Goal: Task Accomplishment & Management: Use online tool/utility

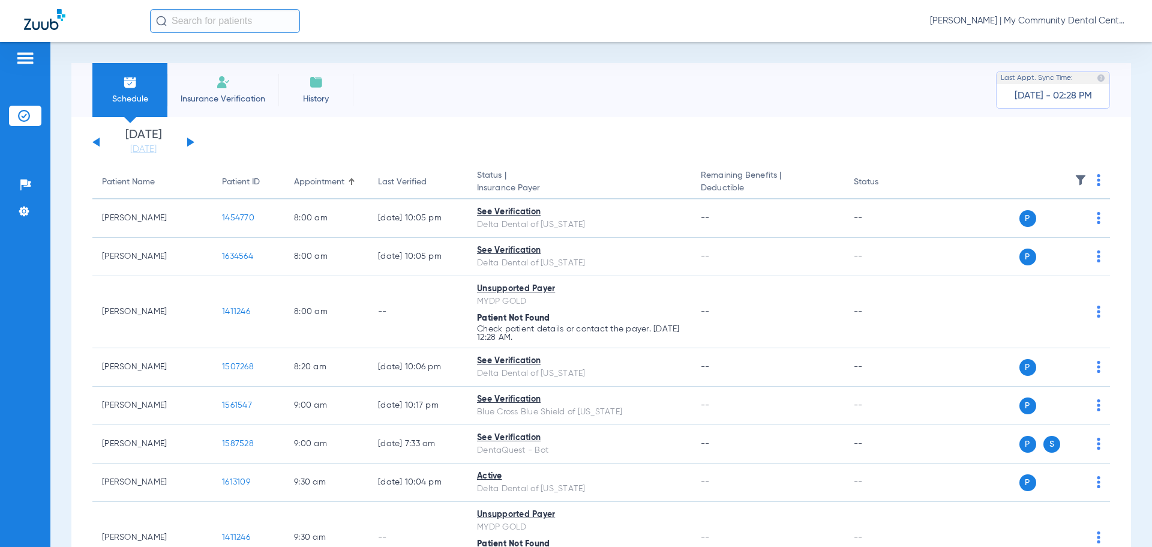
click at [956, 21] on span "[PERSON_NAME] | My Community Dental Centers" at bounding box center [1029, 21] width 198 height 12
click at [1088, 39] on span "Account Selection" at bounding box center [1082, 42] width 67 height 8
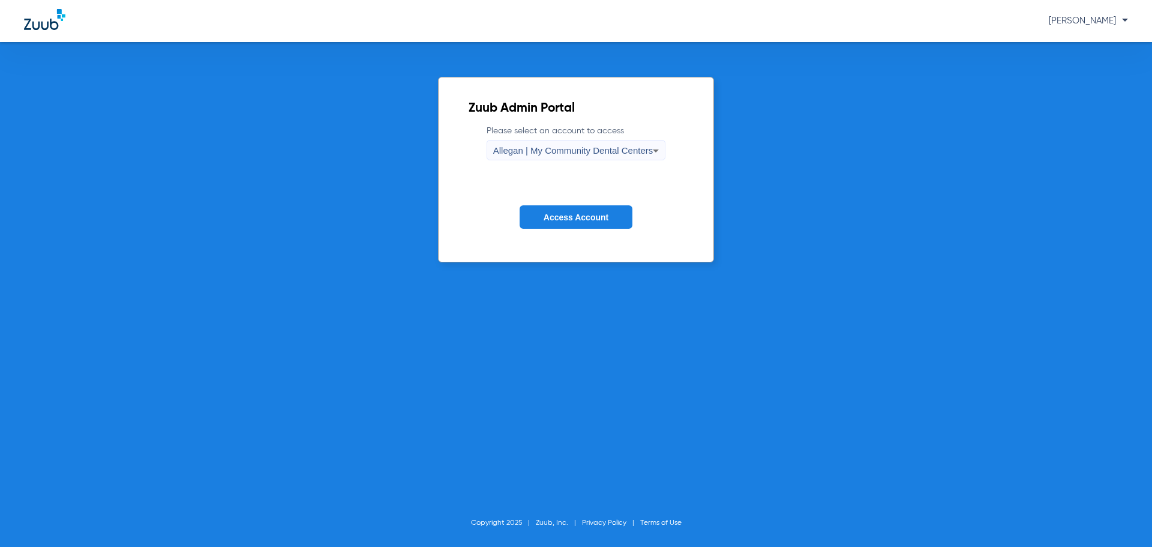
click at [643, 148] on span "Allegan | My Community Dental Centers" at bounding box center [573, 150] width 160 height 10
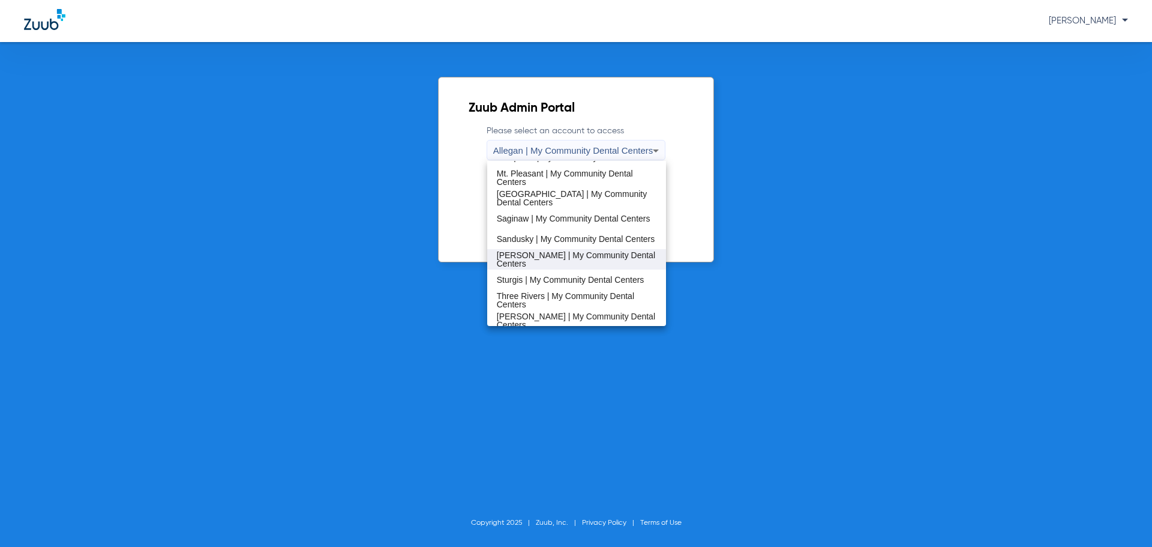
scroll to position [386, 0]
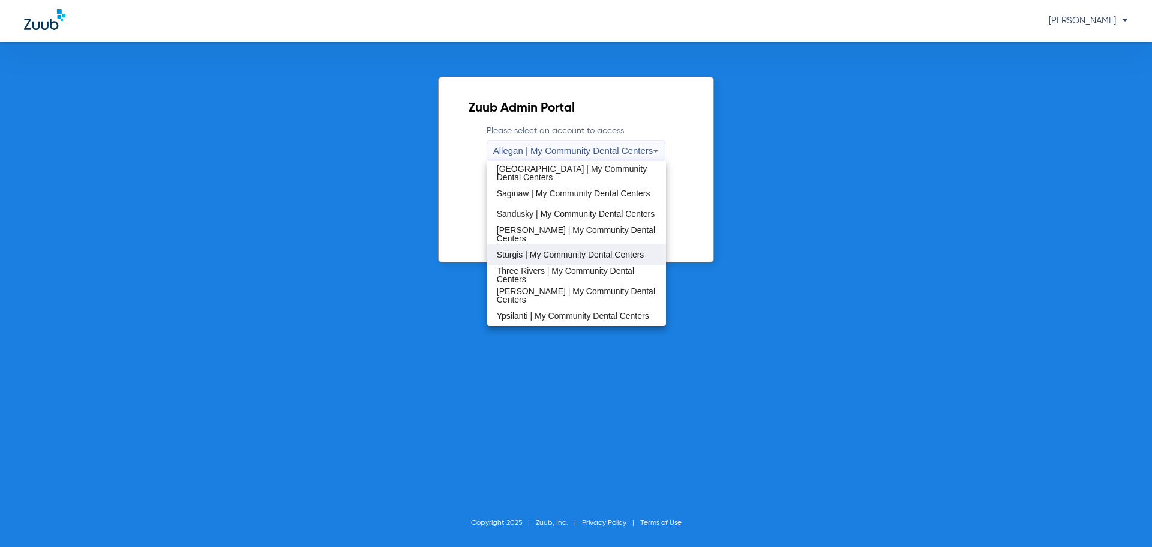
click at [536, 256] on span "Sturgis | My Community Dental Centers" at bounding box center [571, 254] width 148 height 8
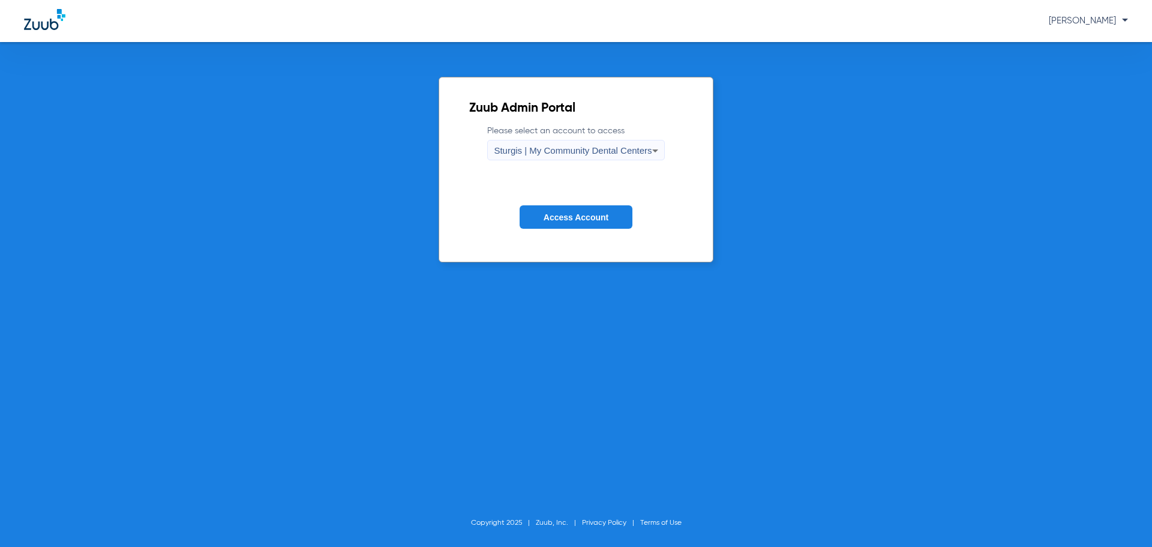
click at [564, 222] on button "Access Account" at bounding box center [576, 216] width 113 height 23
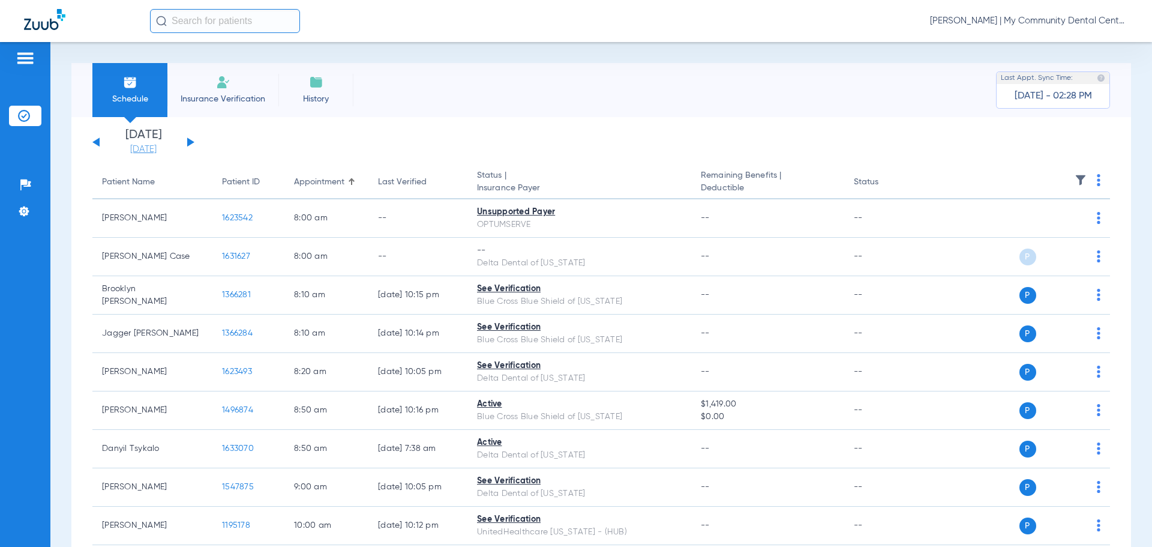
click at [157, 149] on link "[DATE]" at bounding box center [143, 149] width 72 height 12
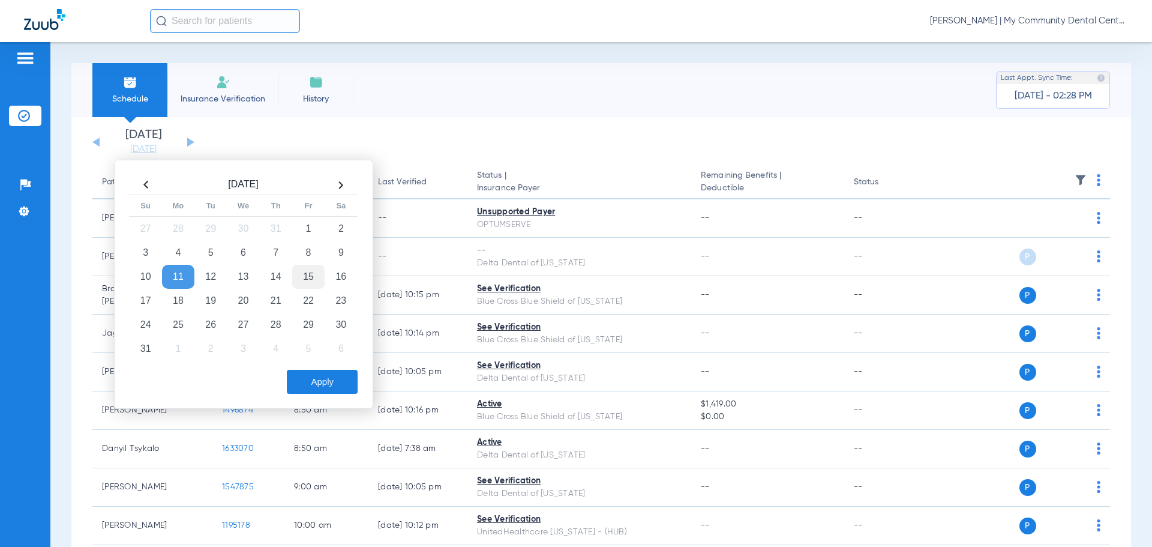
click at [312, 266] on td "15" at bounding box center [308, 277] width 32 height 24
click at [307, 379] on button "Apply" at bounding box center [322, 382] width 71 height 24
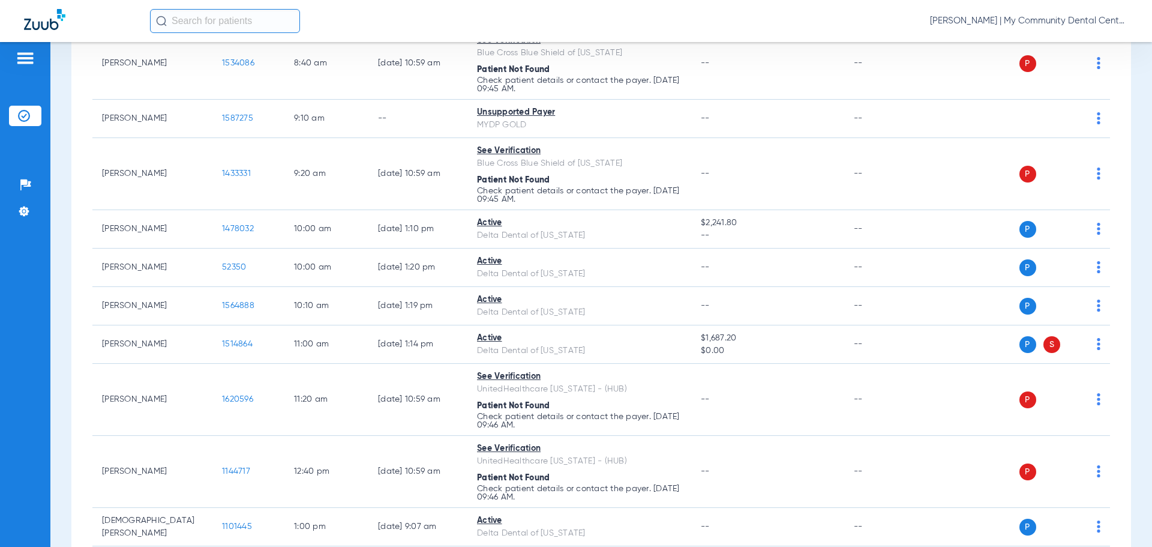
scroll to position [360, 0]
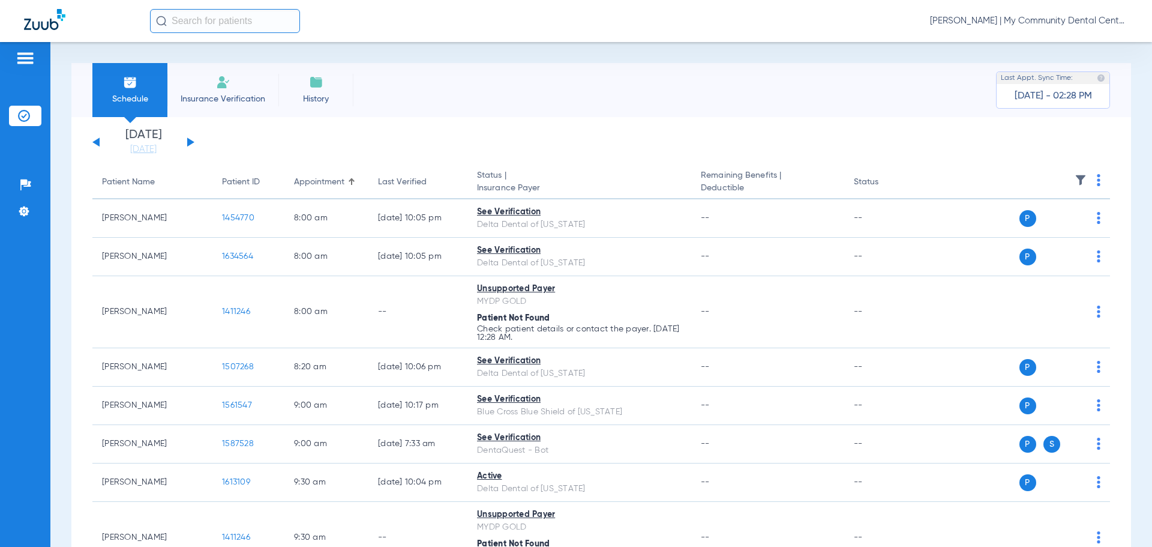
click at [1085, 28] on div "[PERSON_NAME] | My Community Dental Centers" at bounding box center [639, 21] width 978 height 24
click at [1081, 23] on span "Carly Noble - Walker | My Community Dental Centers" at bounding box center [1029, 21] width 198 height 12
click at [1094, 38] on span "Account Selection" at bounding box center [1082, 42] width 67 height 8
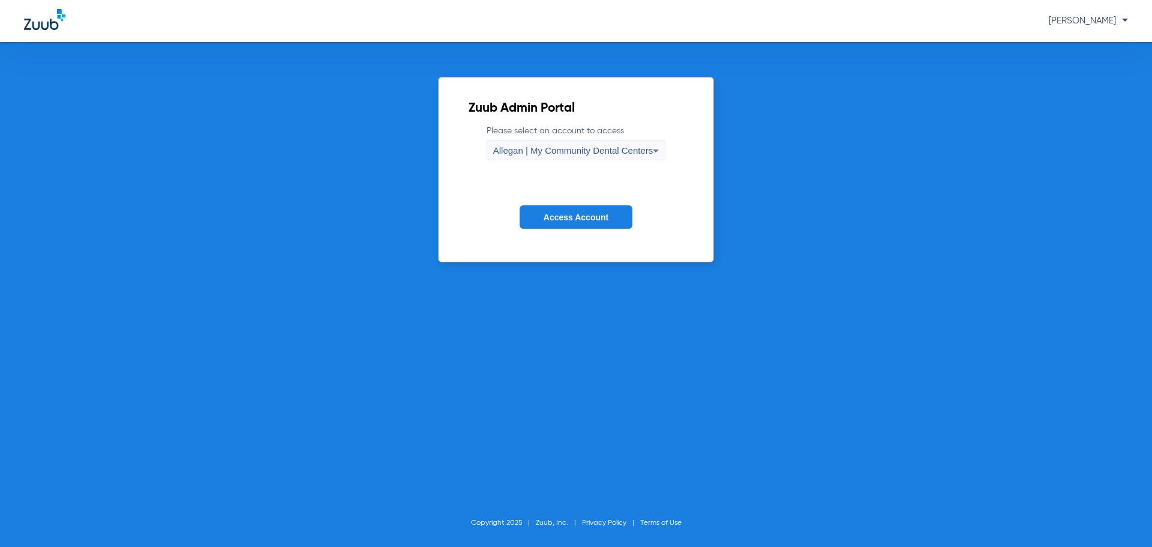
click at [644, 139] on label "Please select an account to access Allegan | My Community Dental Centers" at bounding box center [576, 142] width 179 height 35
click at [641, 145] on div "Allegan | My Community Dental Centers" at bounding box center [573, 150] width 160 height 20
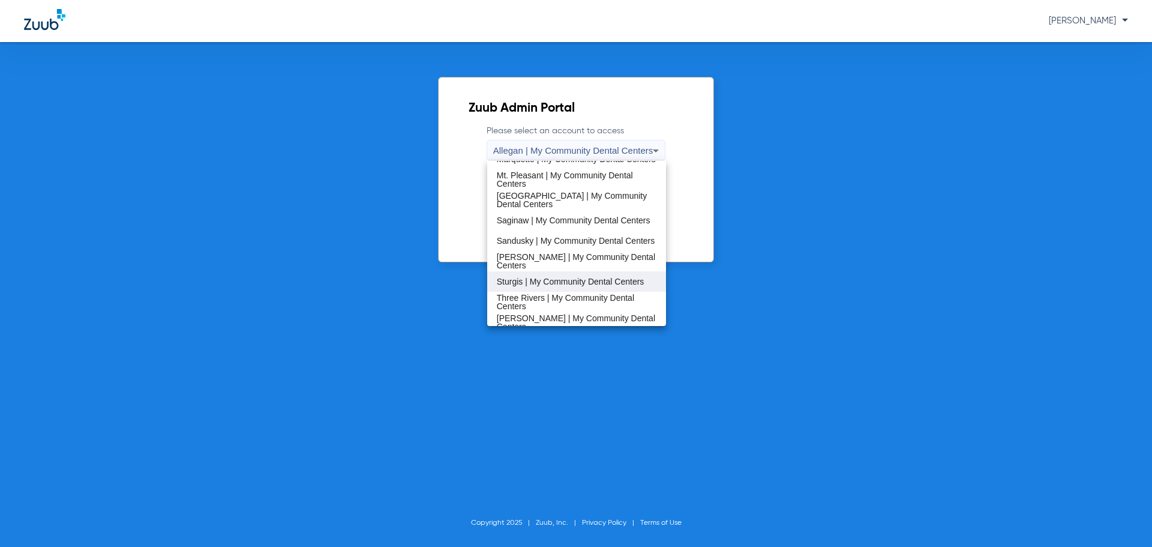
scroll to position [360, 0]
click at [553, 251] on mat-option "Sidney | My Community Dental Centers" at bounding box center [576, 260] width 179 height 20
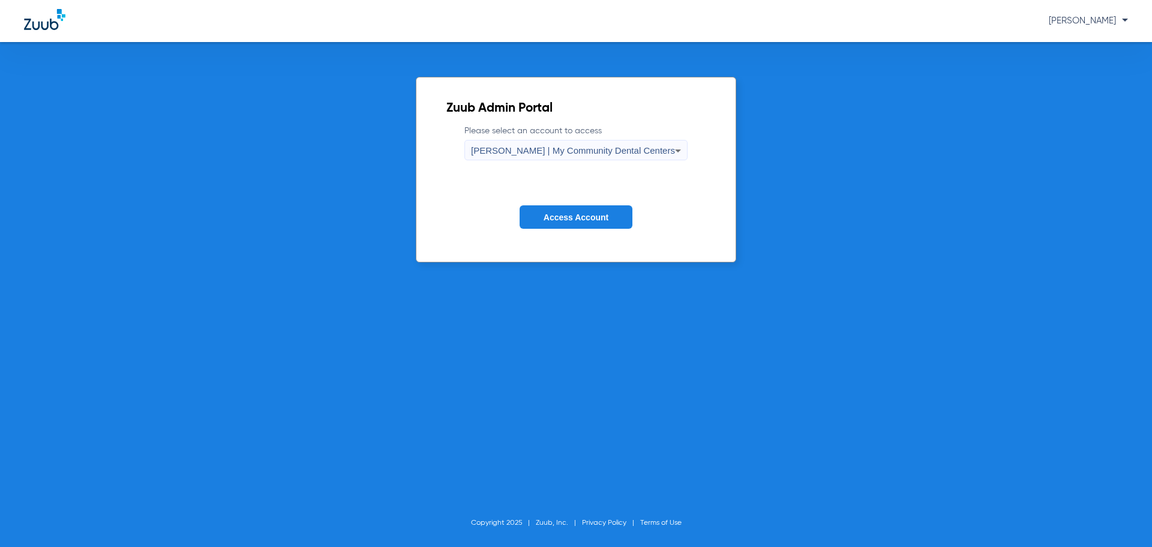
click at [561, 222] on button "Access Account" at bounding box center [576, 216] width 113 height 23
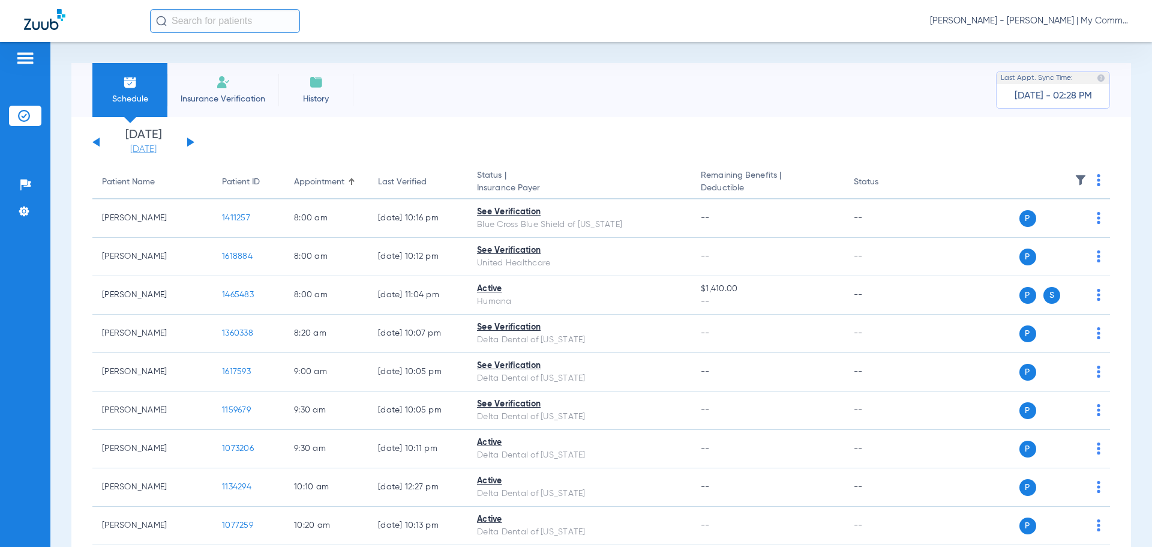
click at [144, 145] on link "[DATE]" at bounding box center [143, 149] width 72 height 12
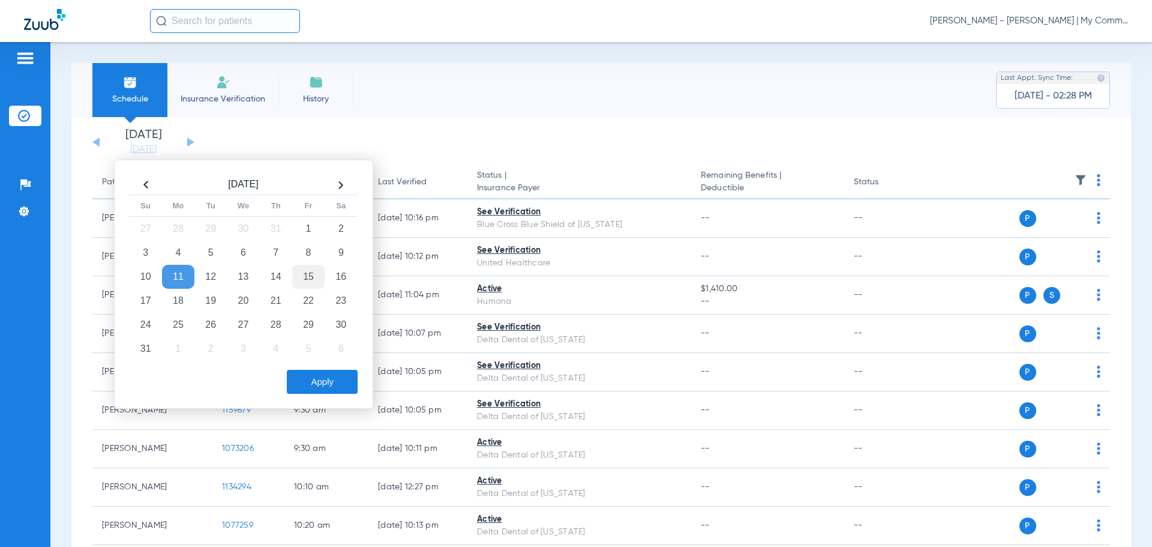
click at [313, 276] on td "15" at bounding box center [308, 277] width 32 height 24
click at [328, 380] on button "Apply" at bounding box center [322, 382] width 71 height 24
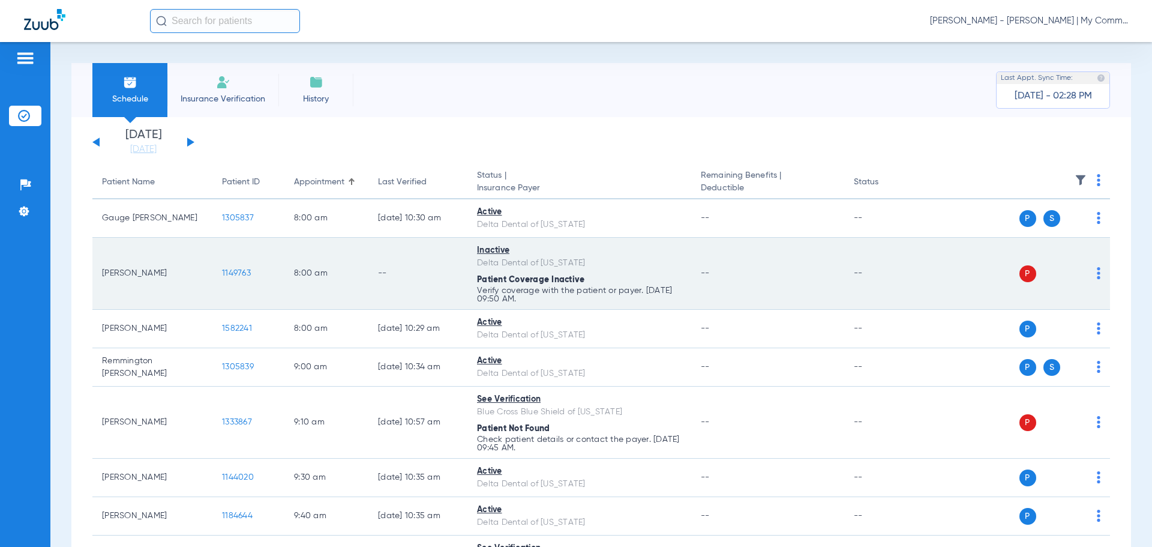
click at [1097, 272] on img at bounding box center [1099, 273] width 4 height 12
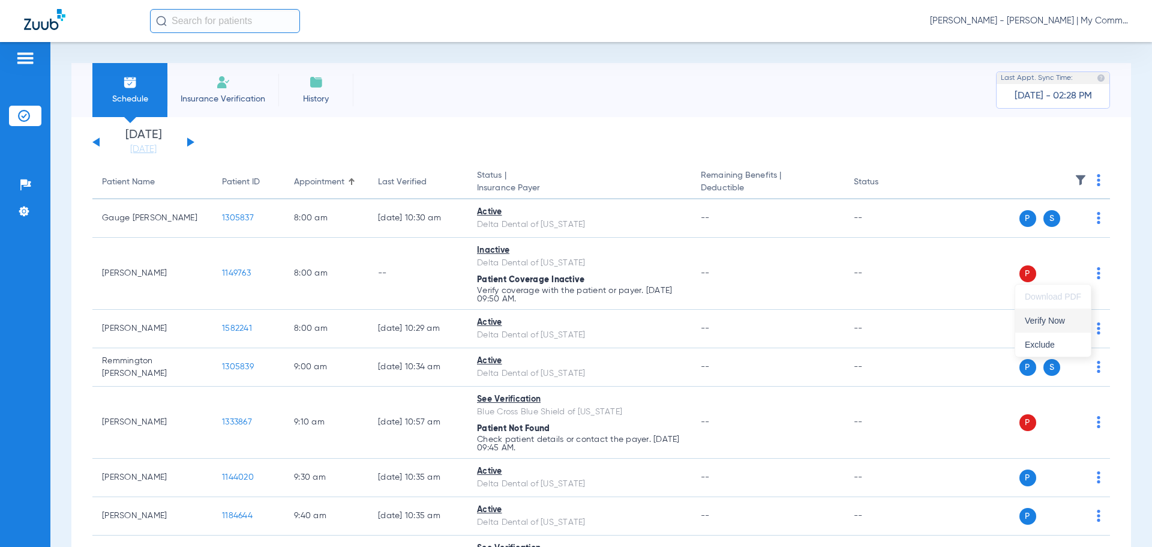
click at [1058, 319] on span "Verify Now" at bounding box center [1053, 320] width 56 height 8
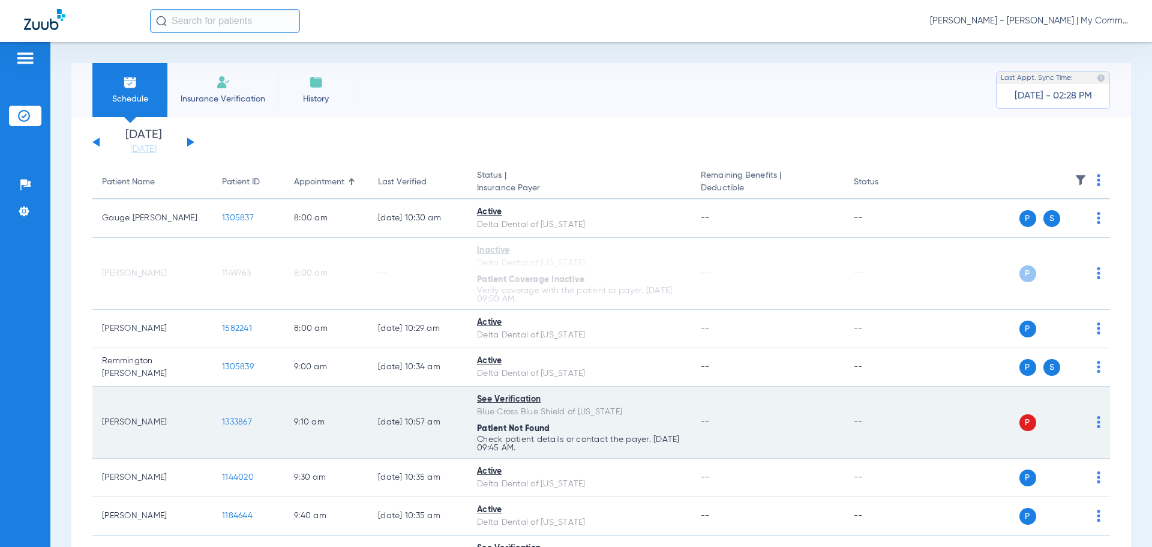
click at [1091, 424] on td "P S" at bounding box center [1017, 422] width 185 height 72
click at [1097, 424] on img at bounding box center [1099, 422] width 4 height 12
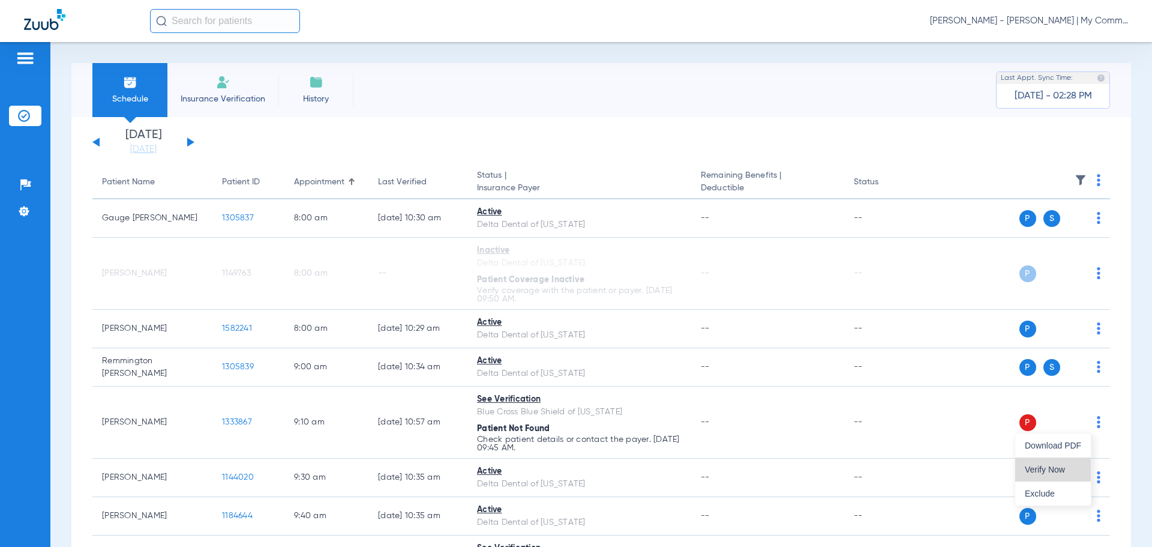
click at [1050, 463] on button "Verify Now" at bounding box center [1053, 469] width 76 height 24
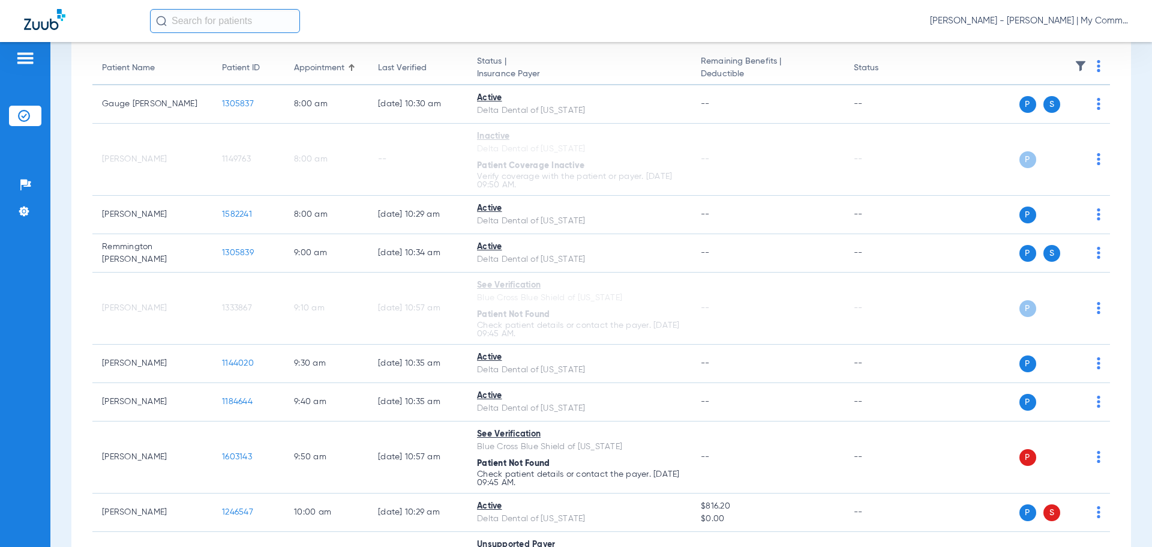
scroll to position [240, 0]
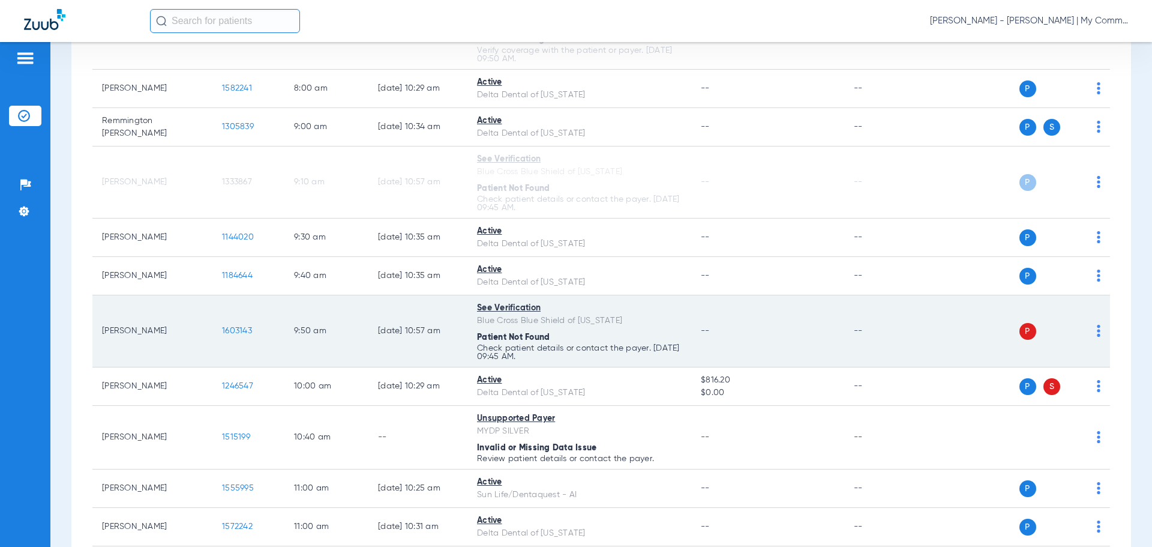
click at [1097, 335] on img at bounding box center [1099, 331] width 4 height 12
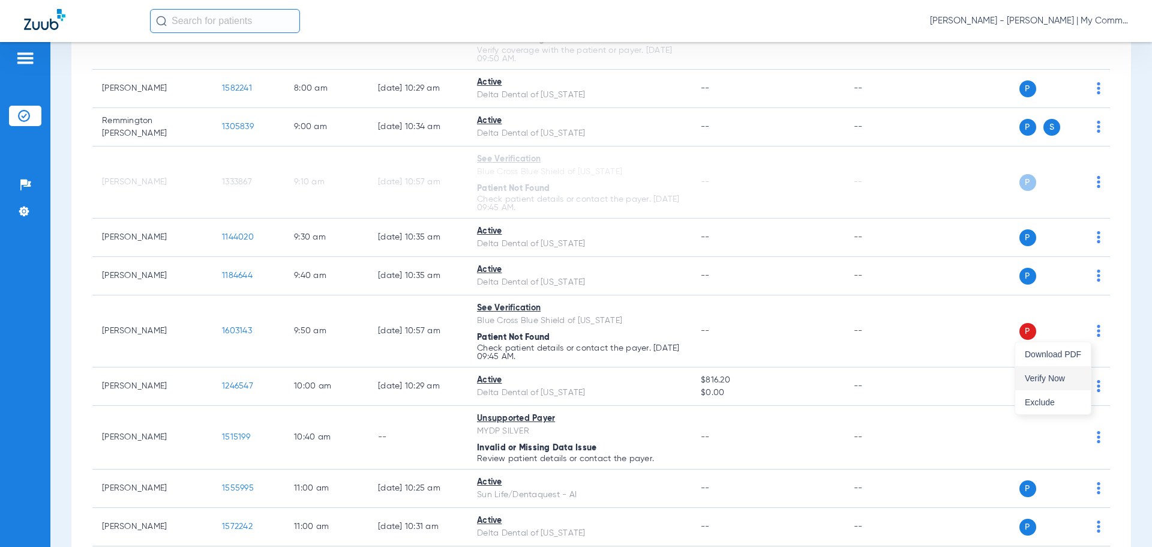
click at [1082, 372] on button "Verify Now" at bounding box center [1053, 378] width 76 height 24
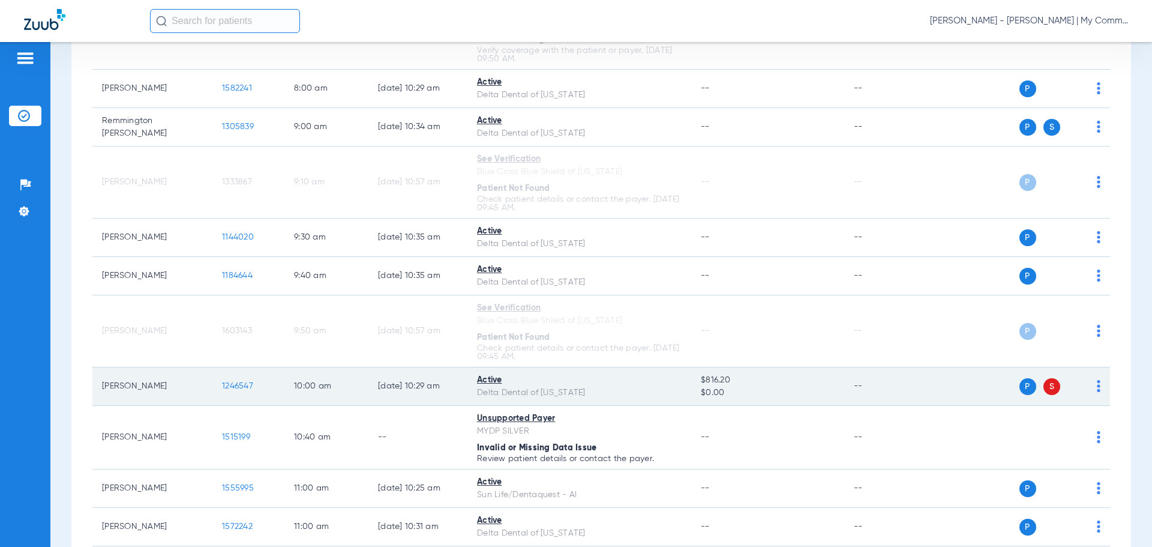
click at [1097, 385] on img at bounding box center [1099, 386] width 4 height 12
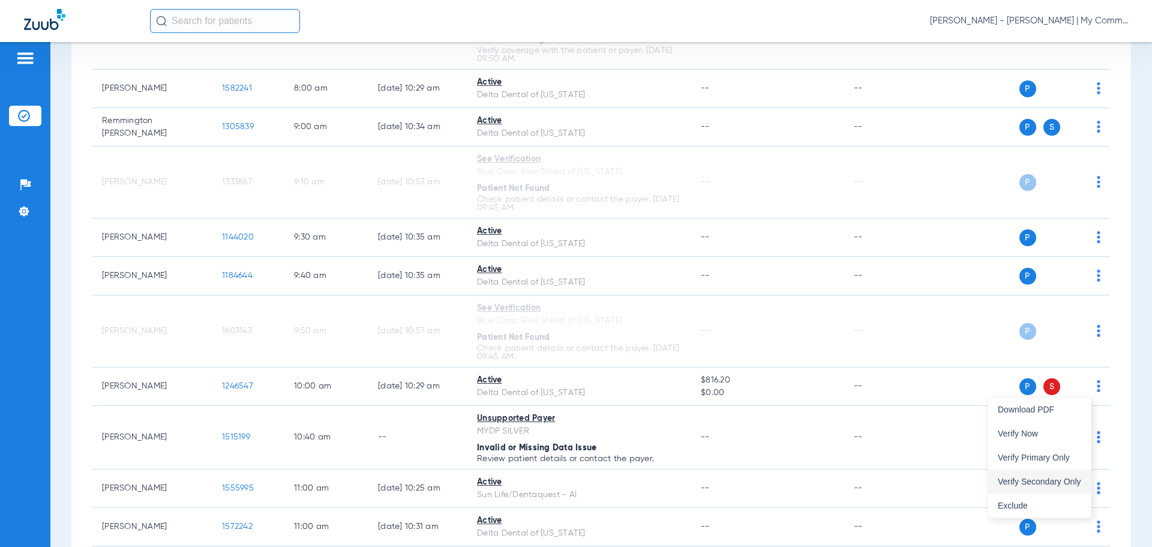
click at [1044, 478] on span "Verify Secondary Only" at bounding box center [1039, 481] width 83 height 8
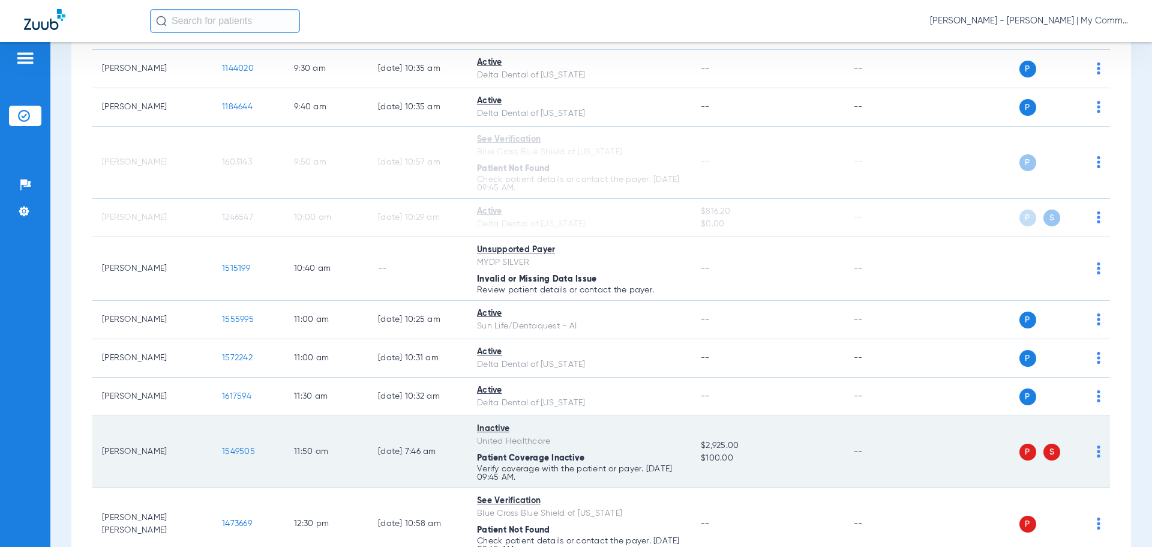
scroll to position [420, 0]
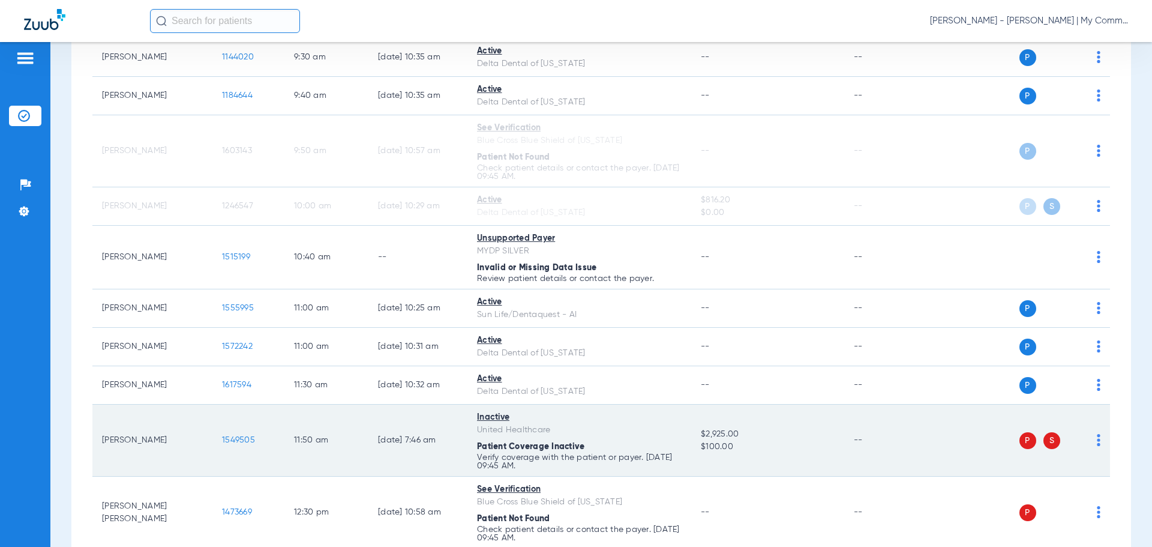
click at [1097, 445] on img at bounding box center [1099, 440] width 4 height 12
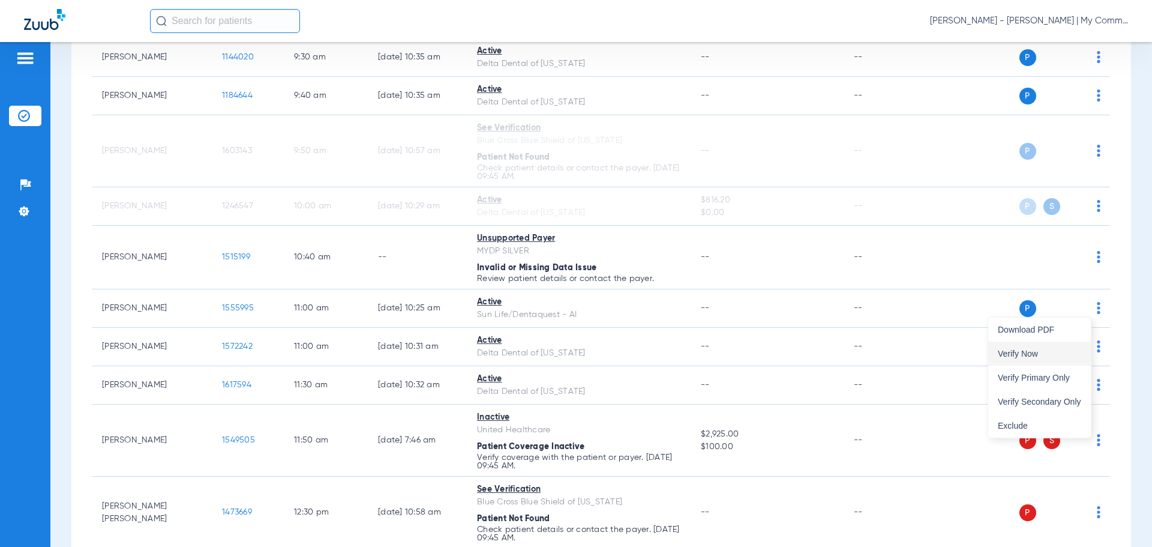
click at [1035, 357] on span "Verify Now" at bounding box center [1039, 353] width 83 height 8
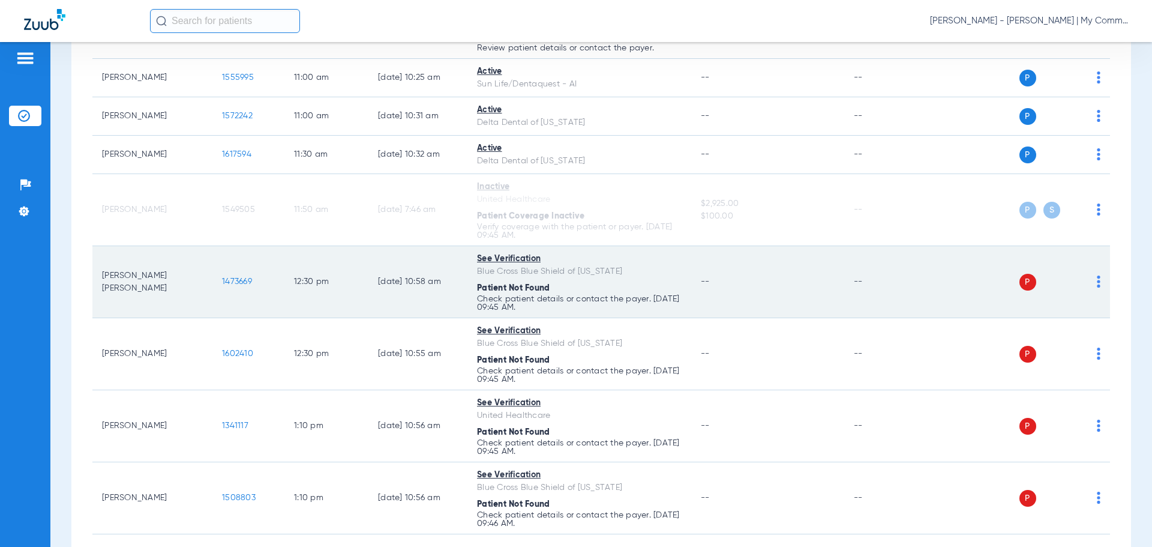
scroll to position [660, 0]
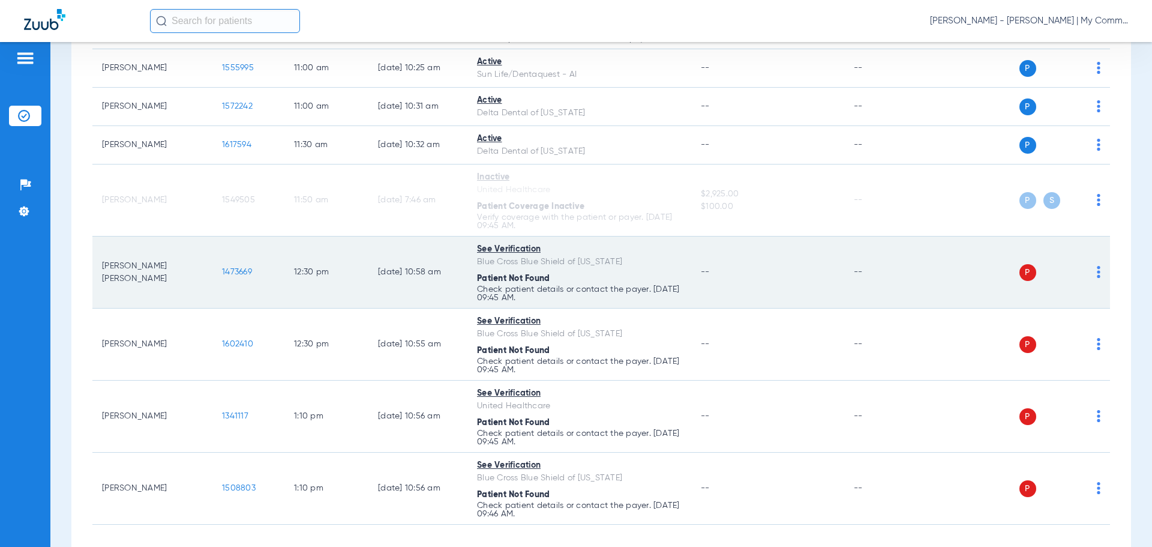
click at [1097, 276] on img at bounding box center [1099, 272] width 4 height 12
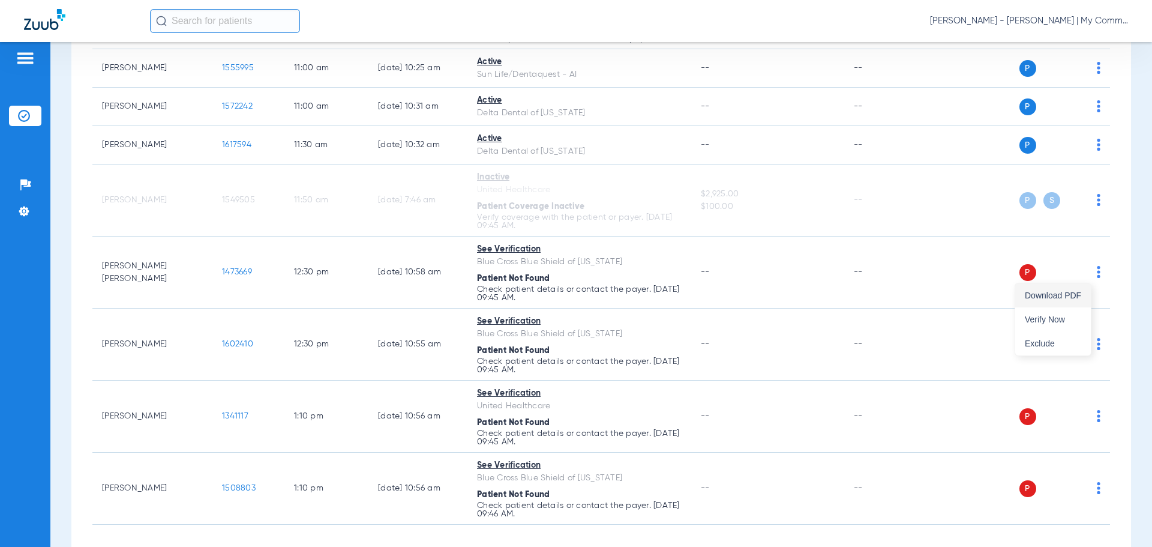
click at [1081, 307] on button "Download PDF" at bounding box center [1053, 295] width 76 height 24
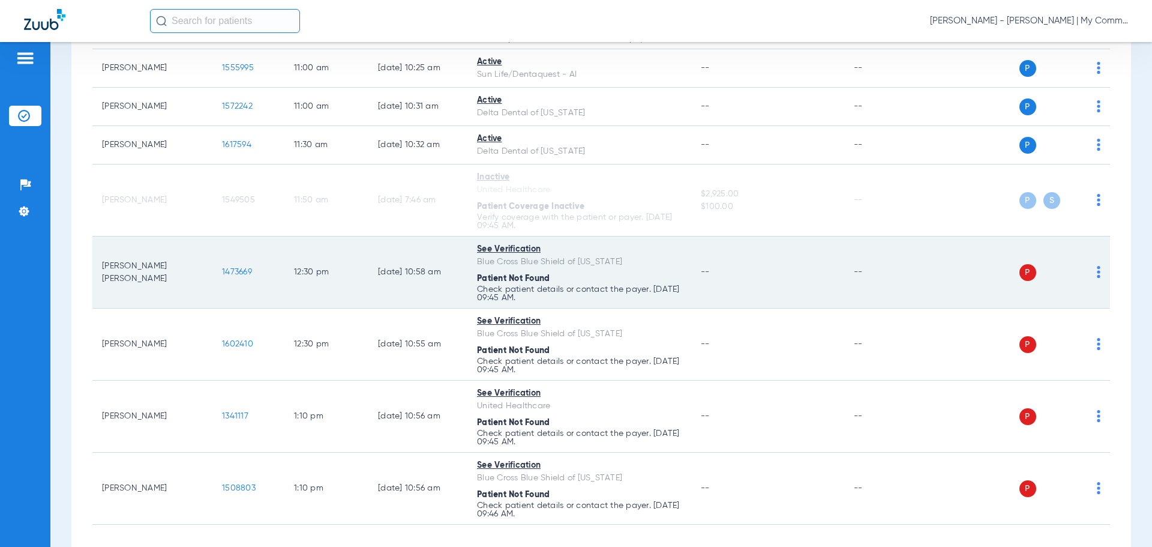
click at [1097, 275] on img at bounding box center [1099, 272] width 4 height 12
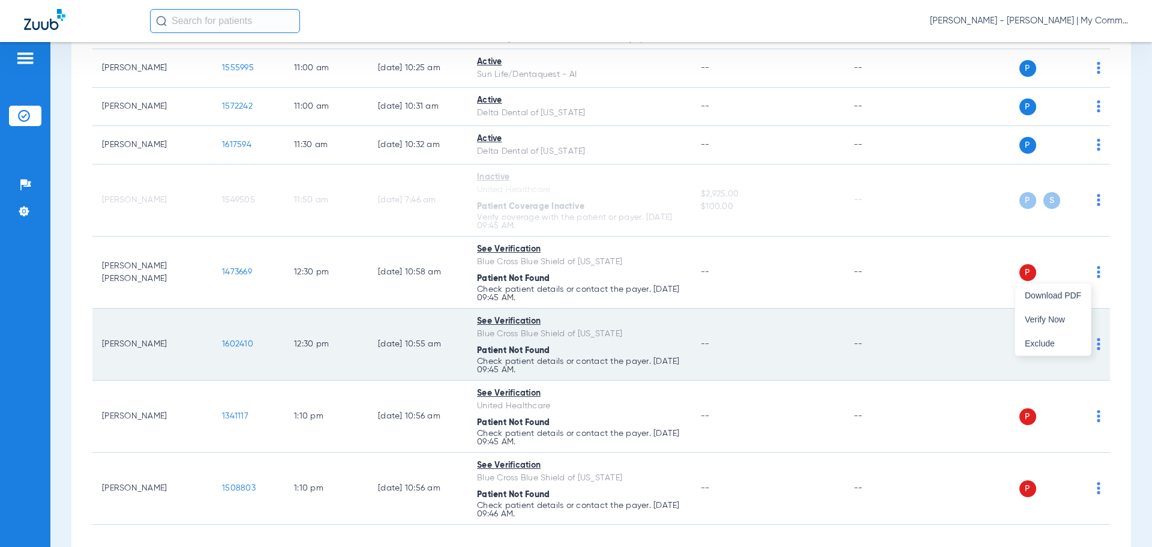
drag, startPoint x: 1079, startPoint y: 319, endPoint x: 1087, endPoint y: 330, distance: 13.3
click at [1079, 319] on span "Verify Now" at bounding box center [1053, 319] width 56 height 8
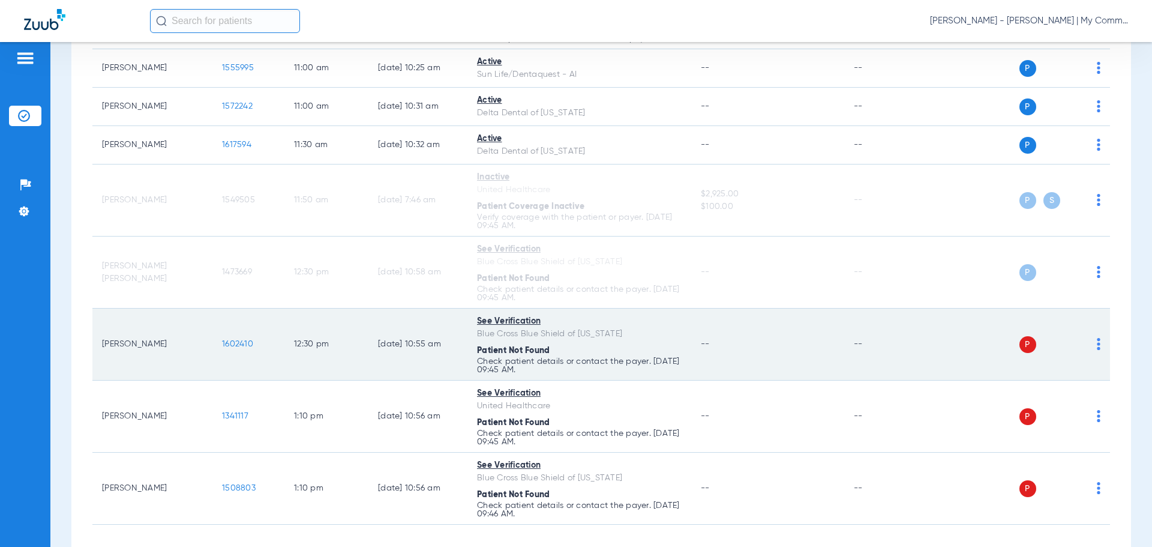
click at [1097, 343] on img at bounding box center [1099, 344] width 4 height 12
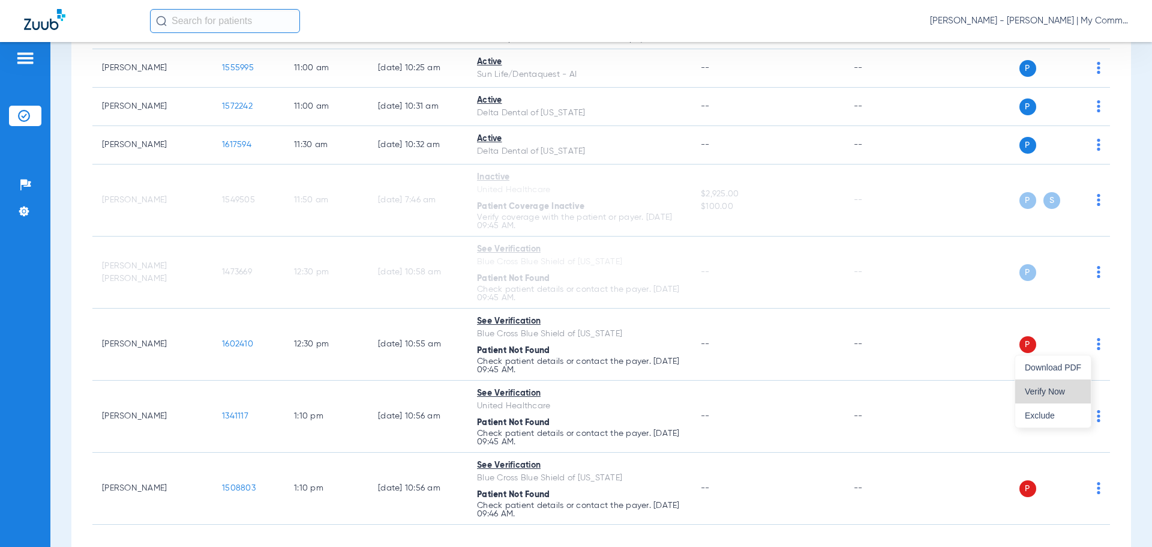
click at [1065, 384] on button "Verify Now" at bounding box center [1053, 391] width 76 height 24
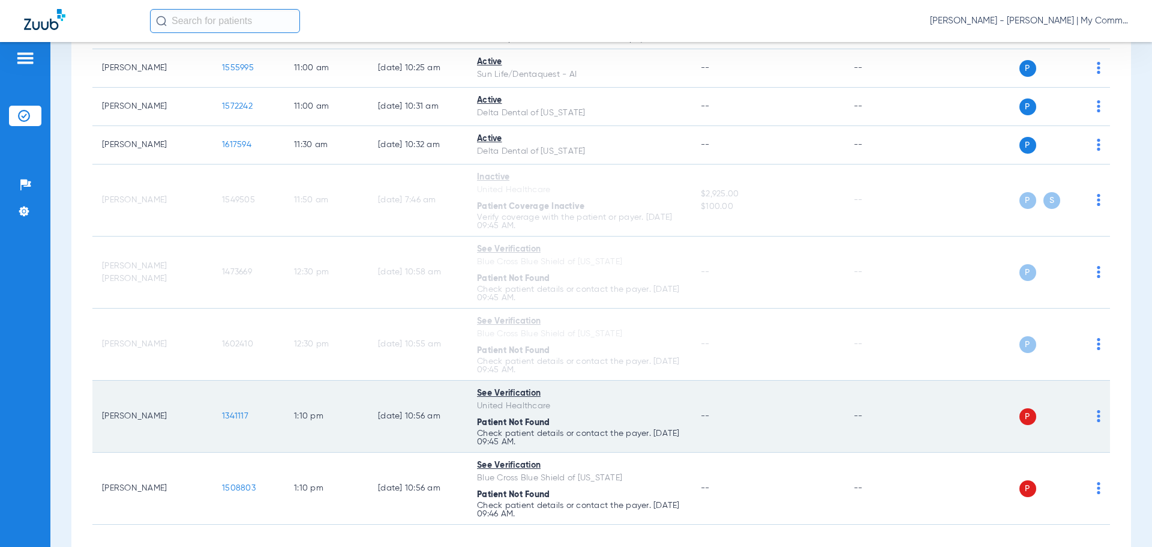
click at [1097, 416] on img at bounding box center [1099, 416] width 4 height 12
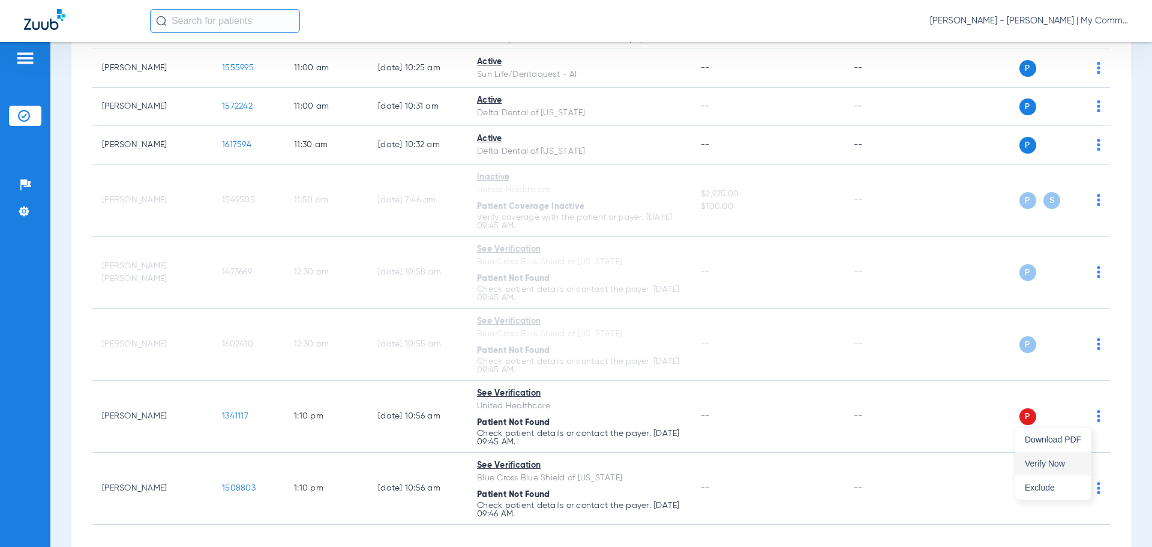
click at [1056, 461] on span "Verify Now" at bounding box center [1053, 463] width 56 height 8
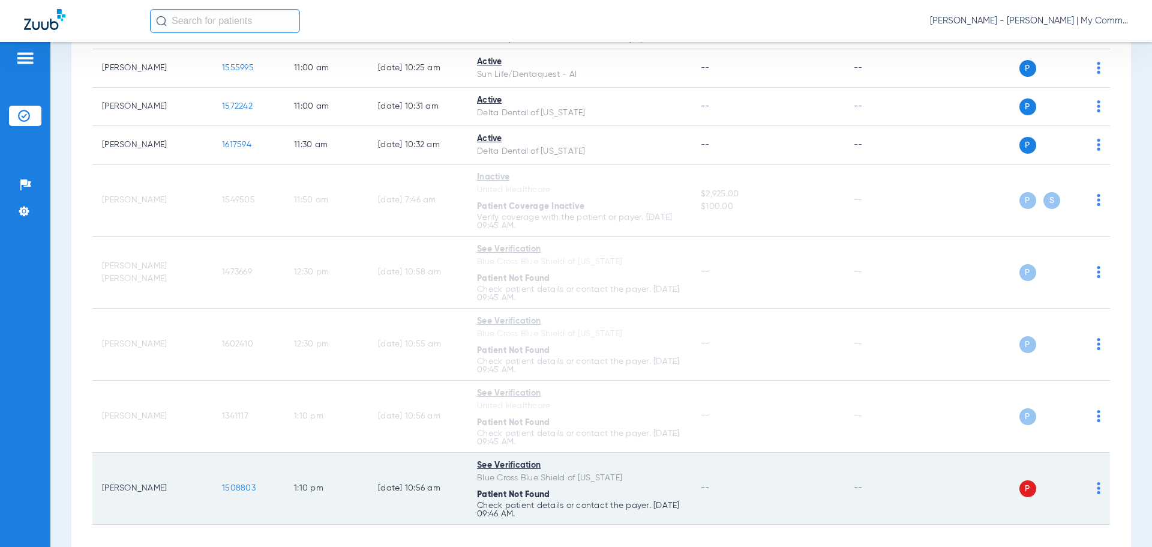
click at [1097, 484] on img at bounding box center [1099, 488] width 4 height 12
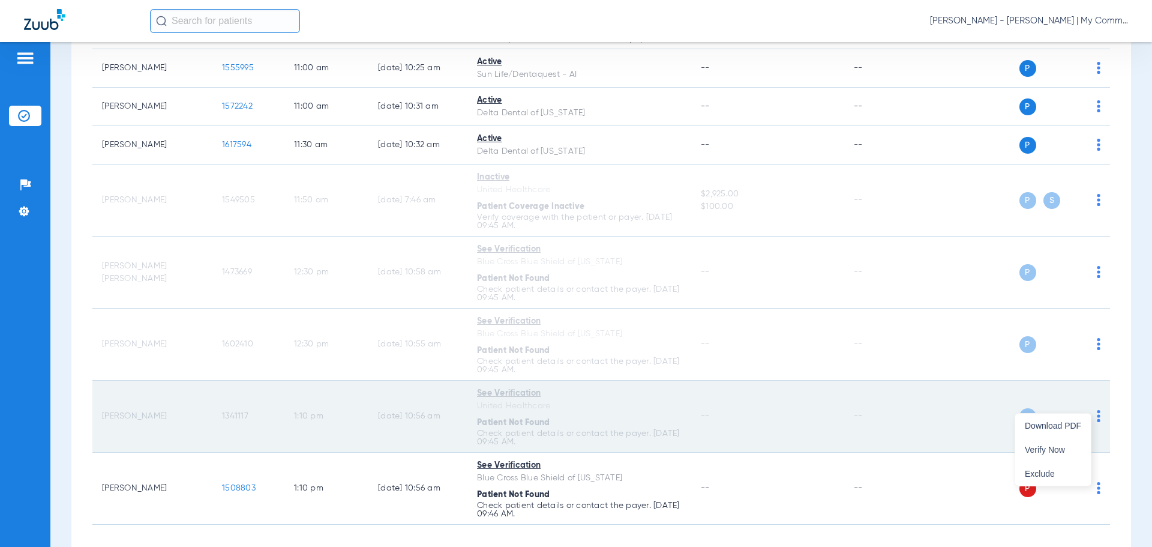
click at [1049, 440] on button "Verify Now" at bounding box center [1053, 449] width 76 height 24
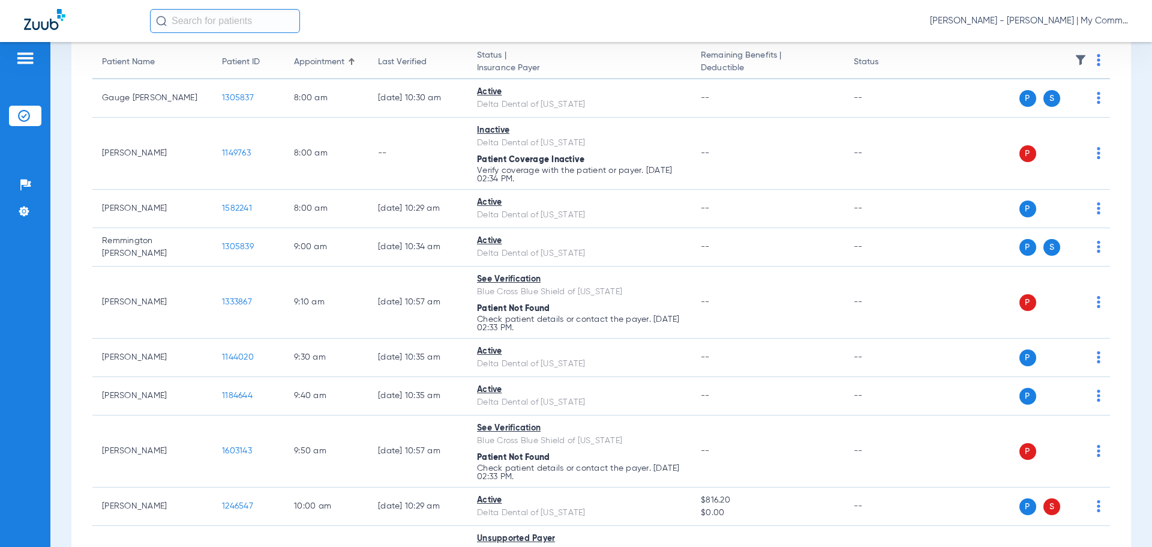
scroll to position [0, 0]
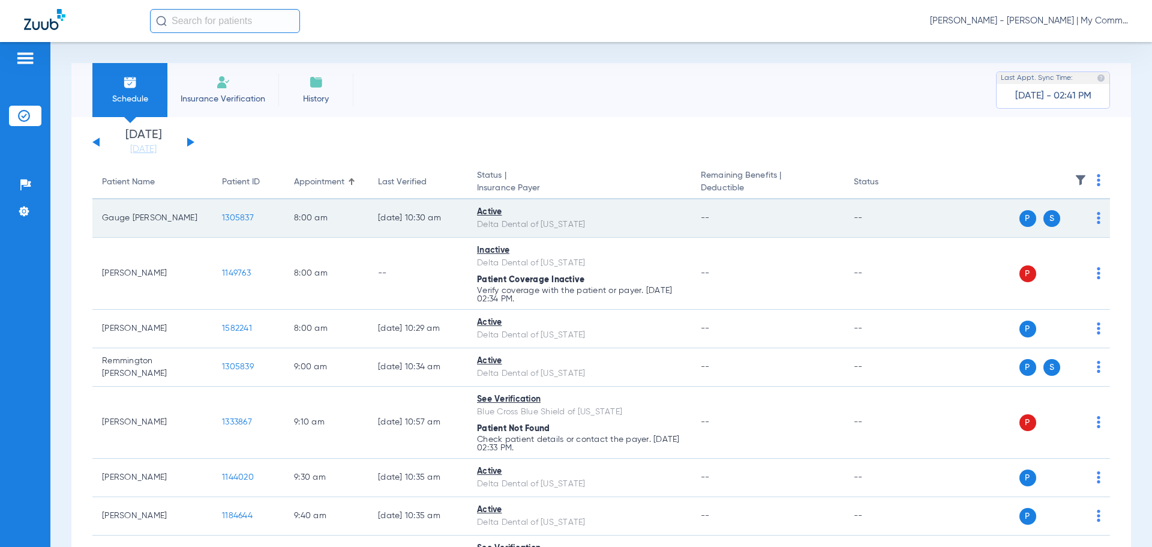
click at [245, 220] on span "1305837" at bounding box center [238, 218] width 32 height 8
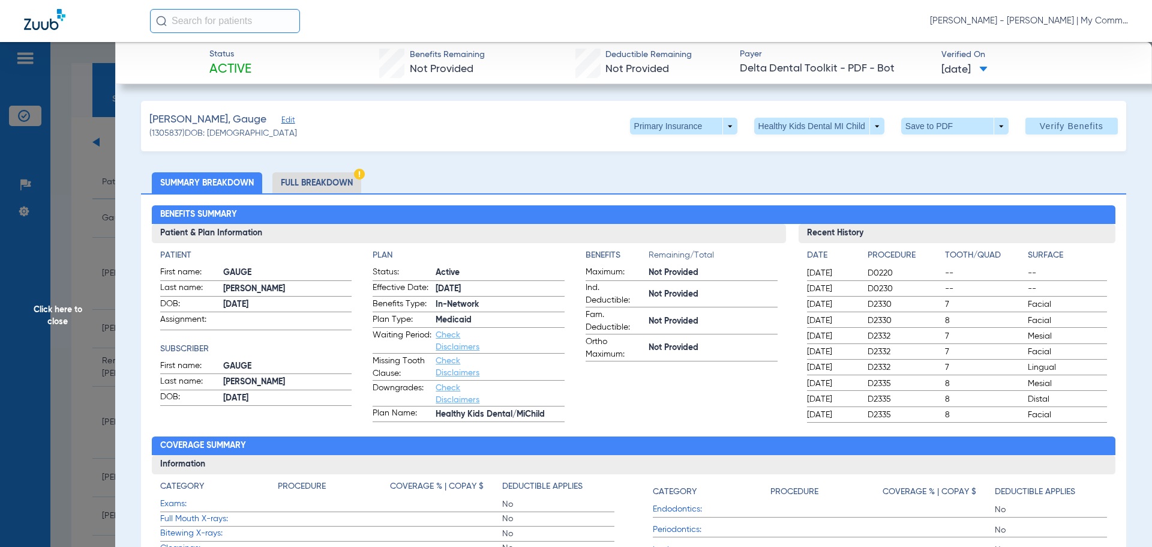
click at [67, 312] on span "Click here to close" at bounding box center [57, 315] width 115 height 547
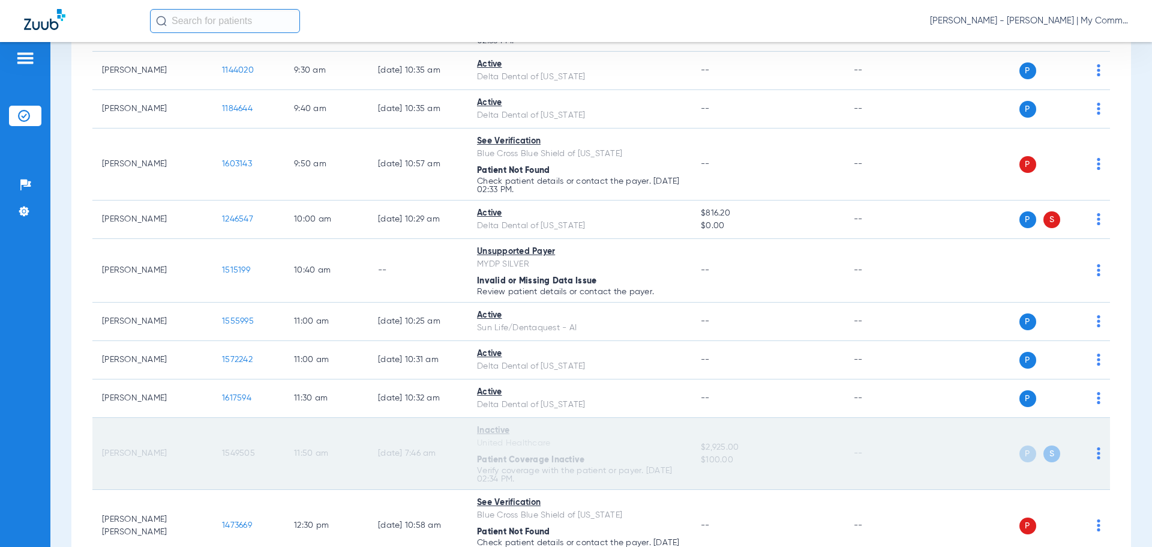
scroll to position [480, 0]
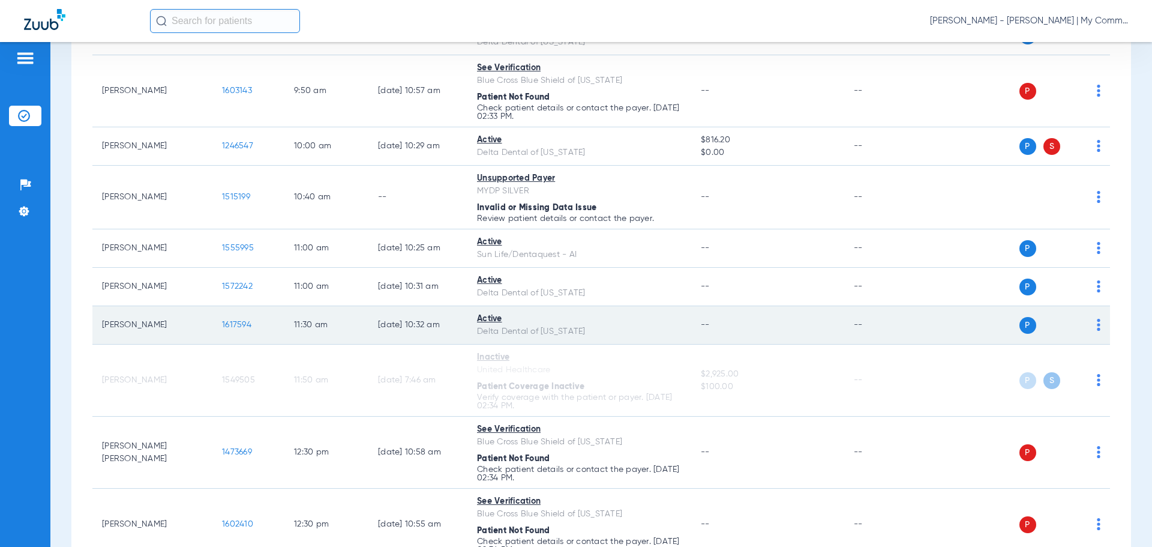
click at [238, 323] on span "1617594" at bounding box center [236, 324] width 29 height 8
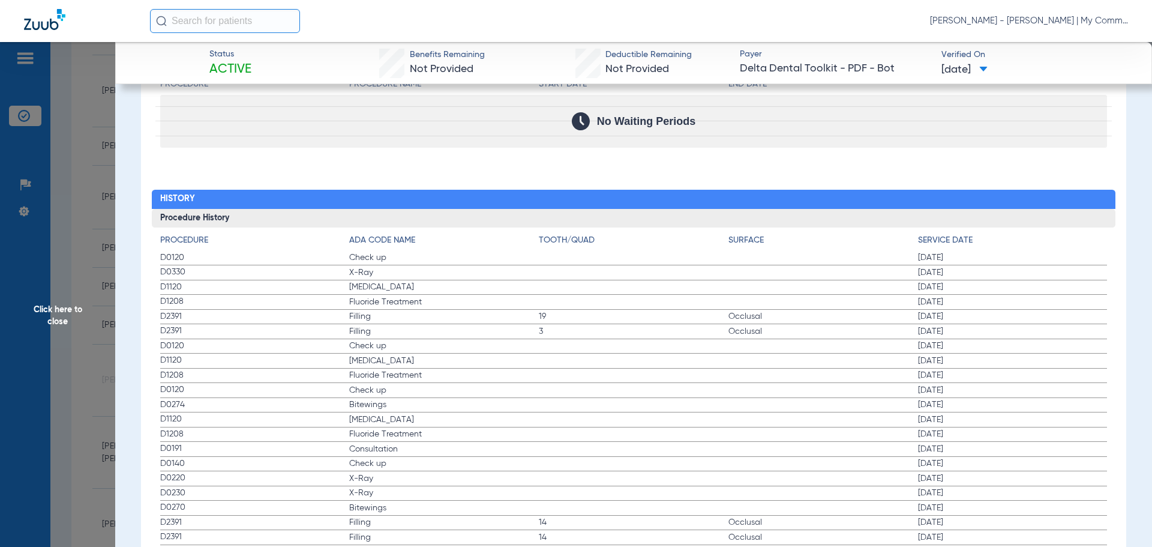
scroll to position [1260, 0]
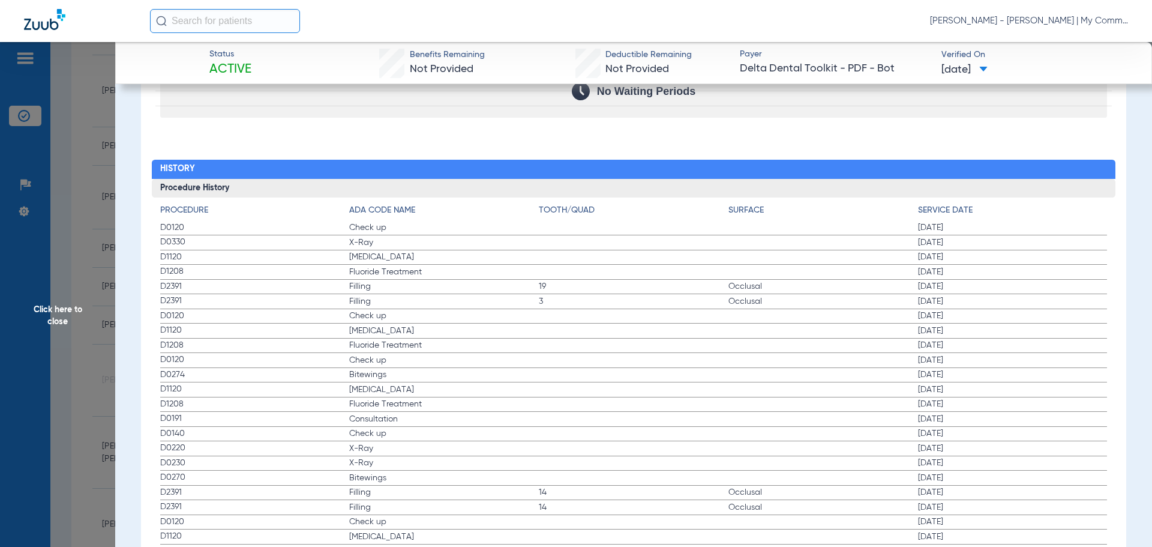
click at [59, 305] on span "Click here to close" at bounding box center [57, 315] width 115 height 547
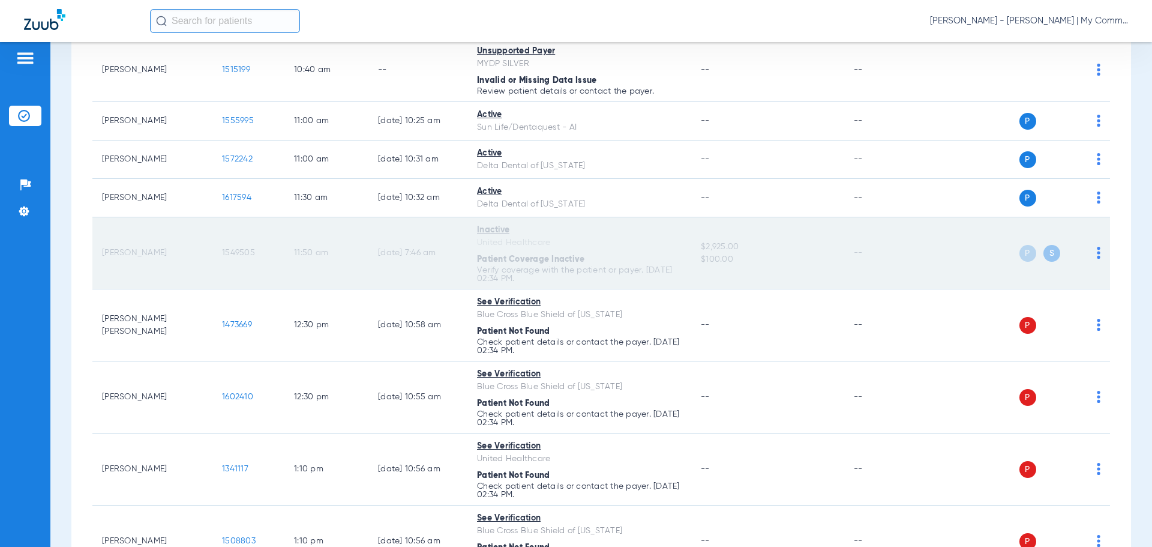
scroll to position [595, 0]
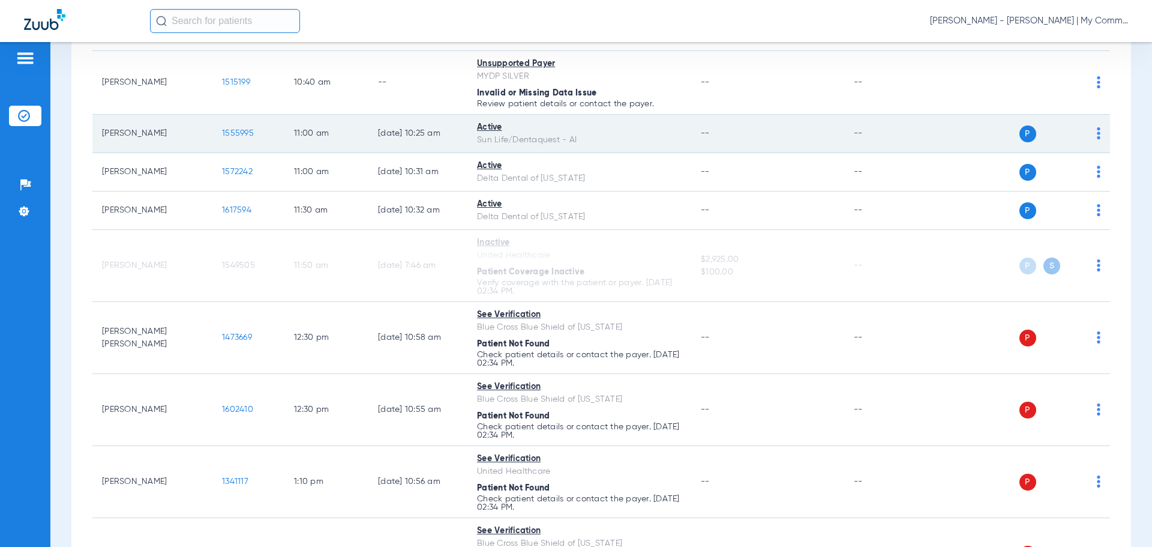
click at [233, 129] on span "1555995" at bounding box center [238, 133] width 32 height 8
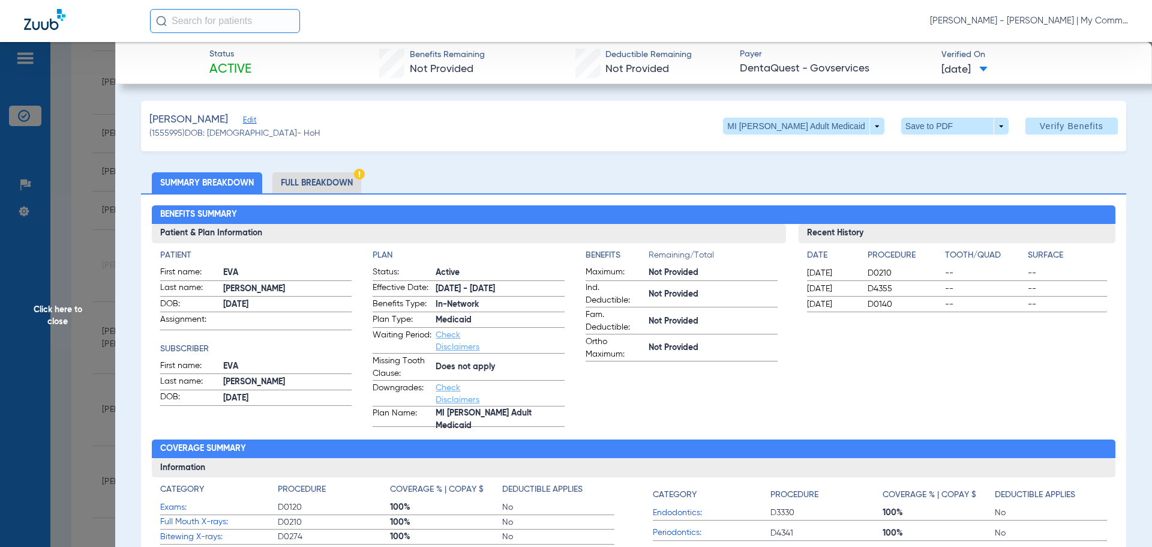
click at [65, 328] on span "Click here to close" at bounding box center [57, 315] width 115 height 547
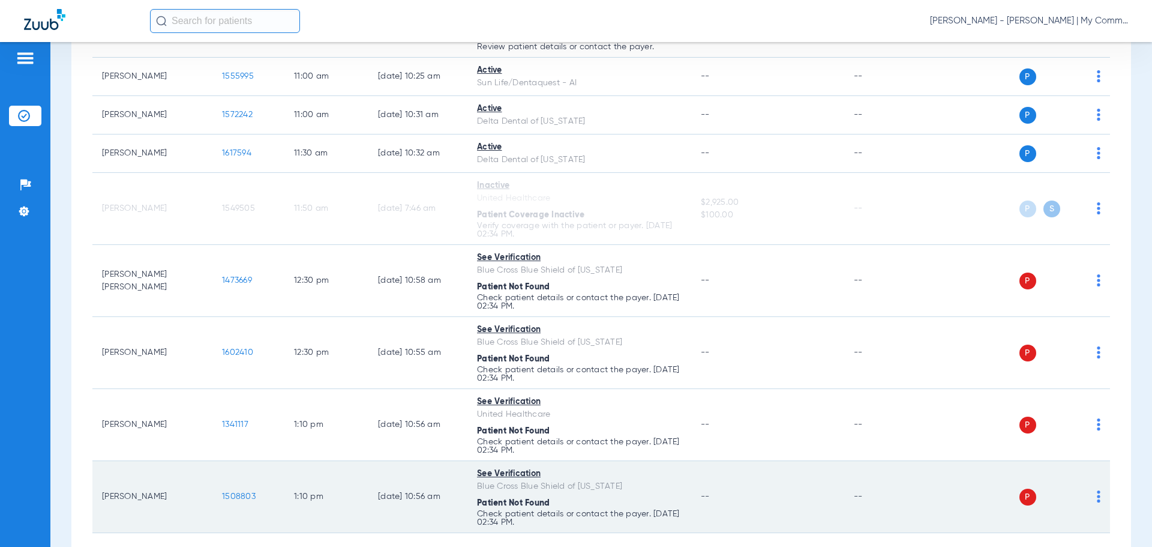
scroll to position [714, 0]
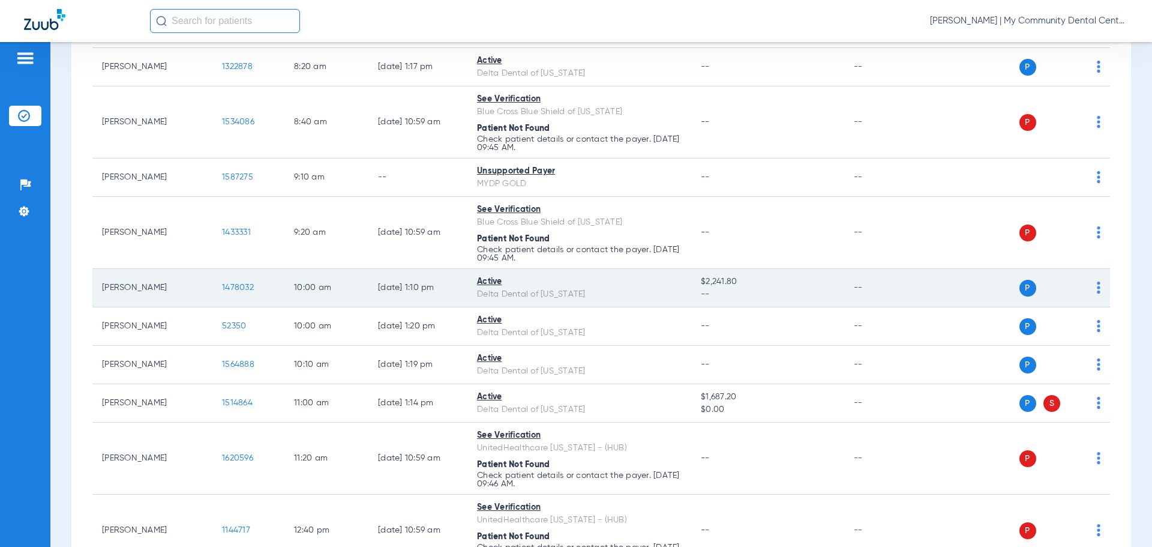
scroll to position [660, 0]
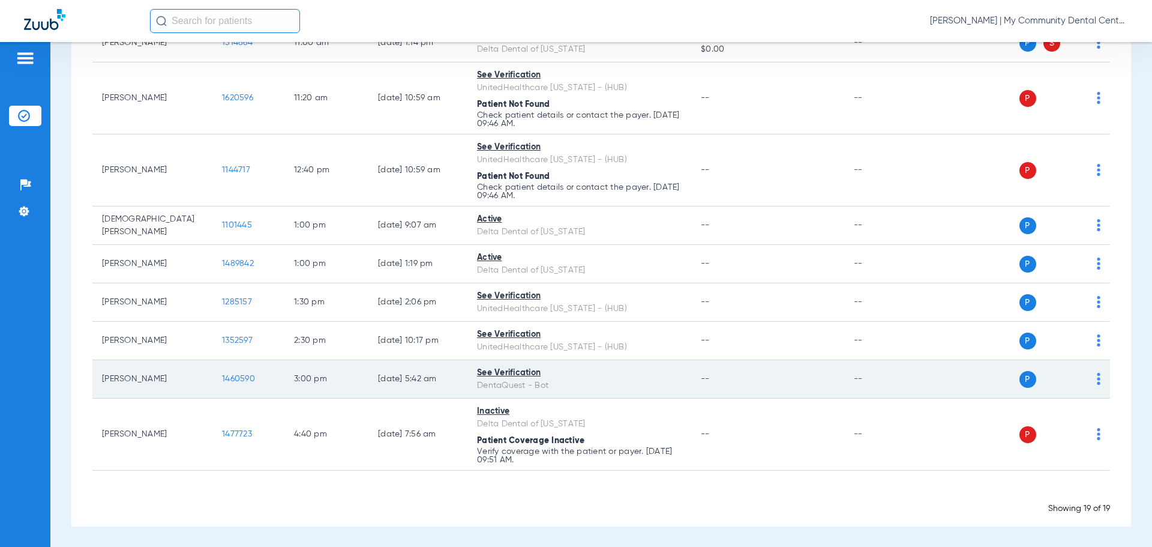
click at [243, 376] on span "1460590" at bounding box center [238, 378] width 33 height 8
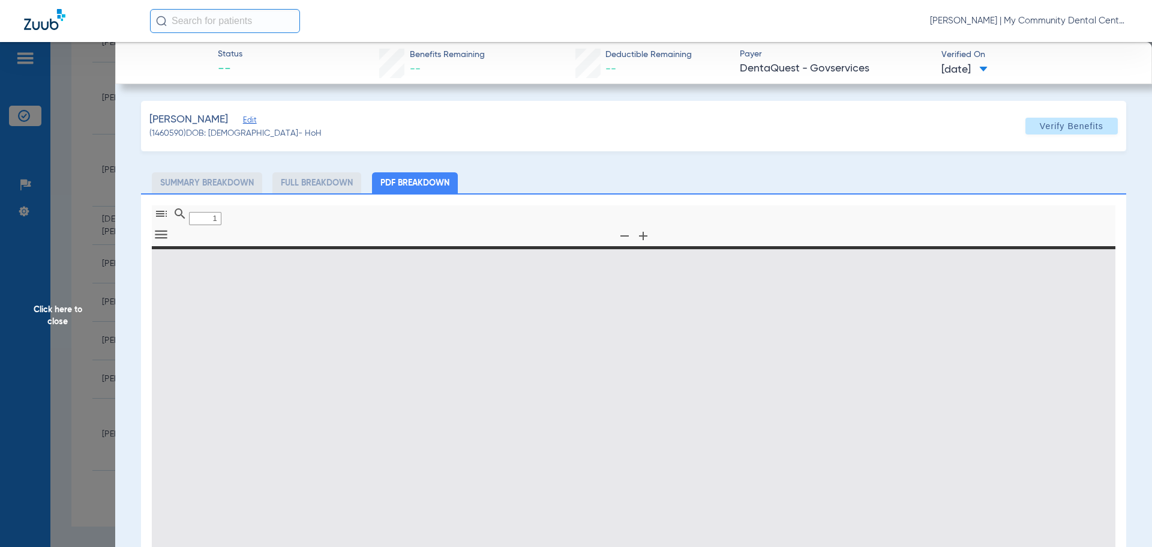
type input "0"
select select "page-width"
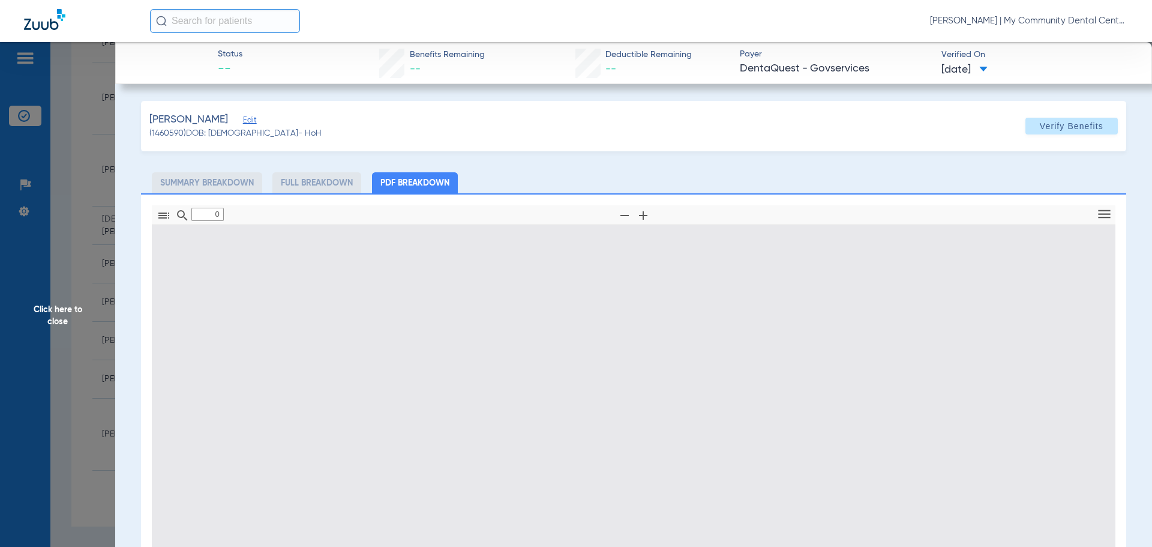
type input "1"
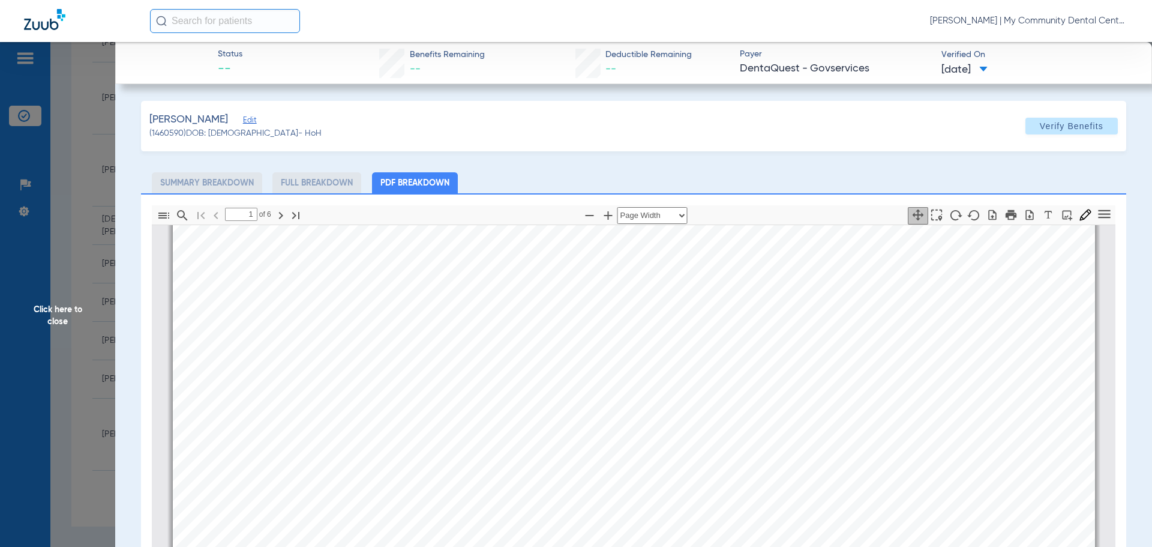
scroll to position [186, 0]
click at [39, 305] on span "Click here to close" at bounding box center [57, 315] width 115 height 547
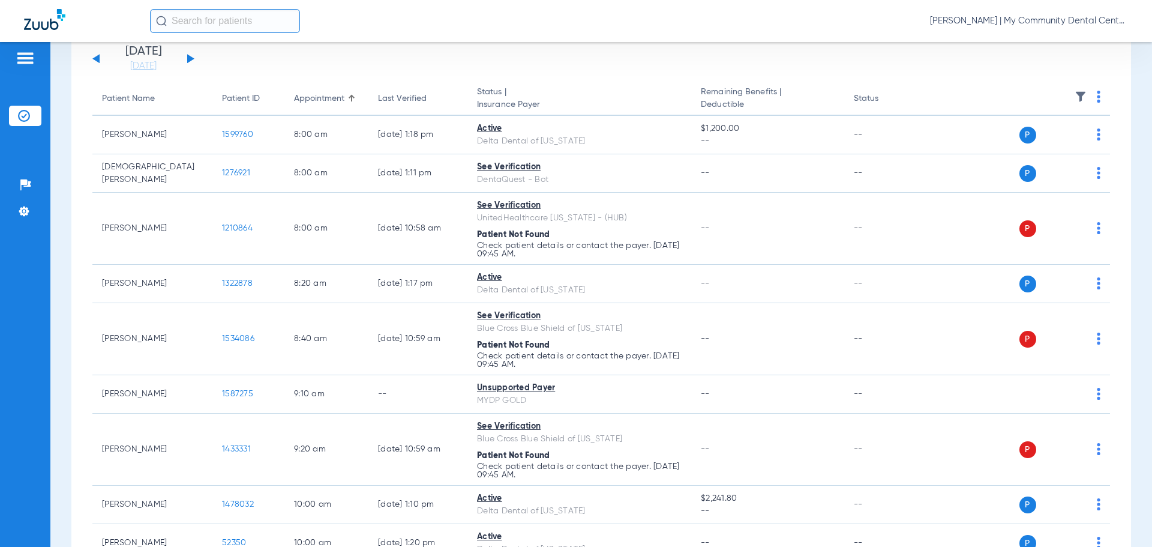
scroll to position [0, 0]
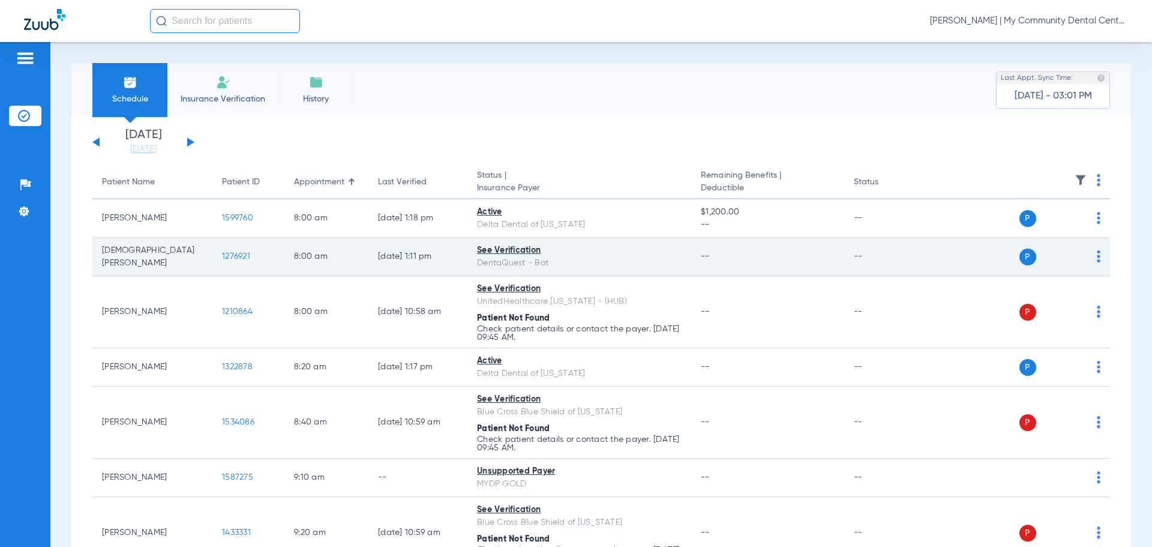
click at [239, 253] on span "1276921" at bounding box center [236, 256] width 28 height 8
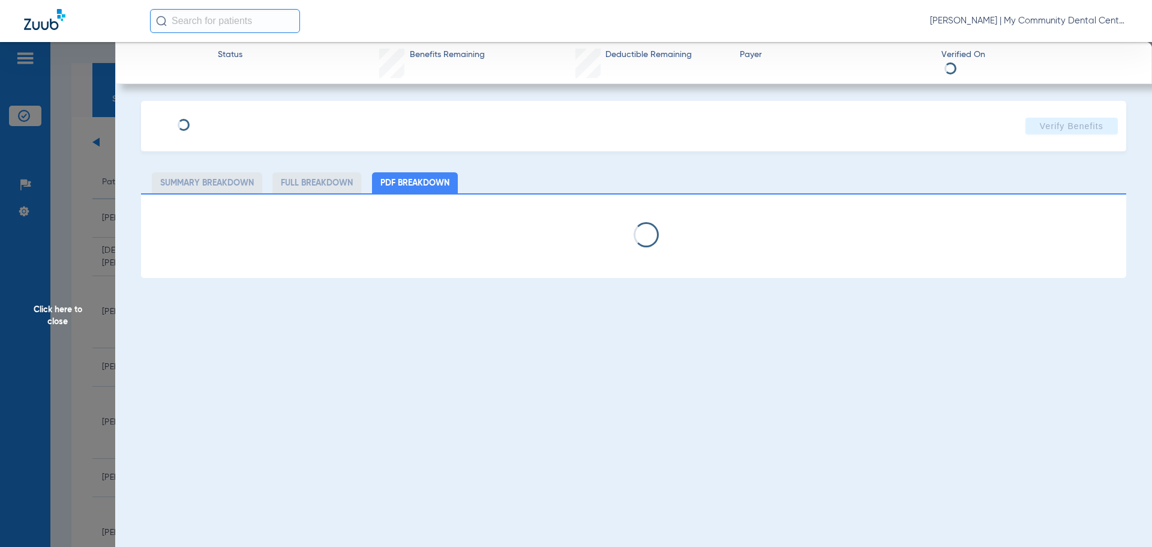
select select "page-width"
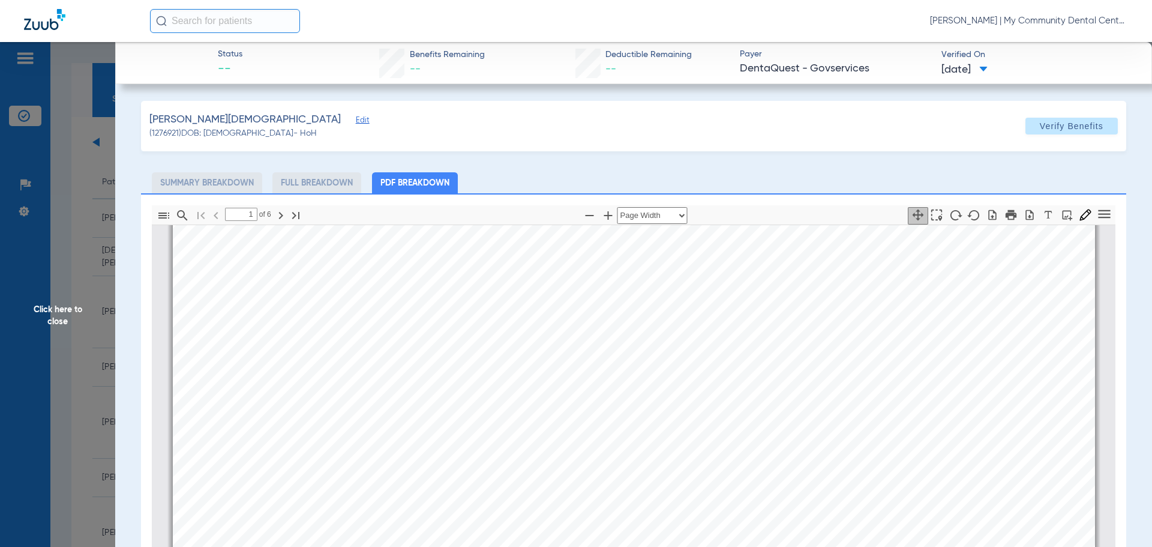
scroll to position [246, 0]
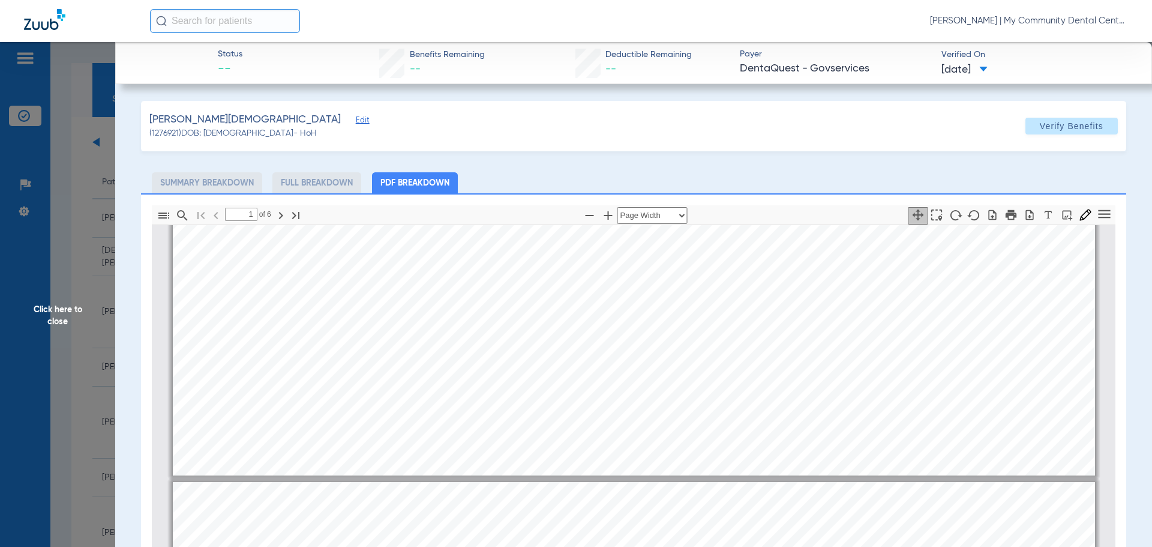
type input "2"
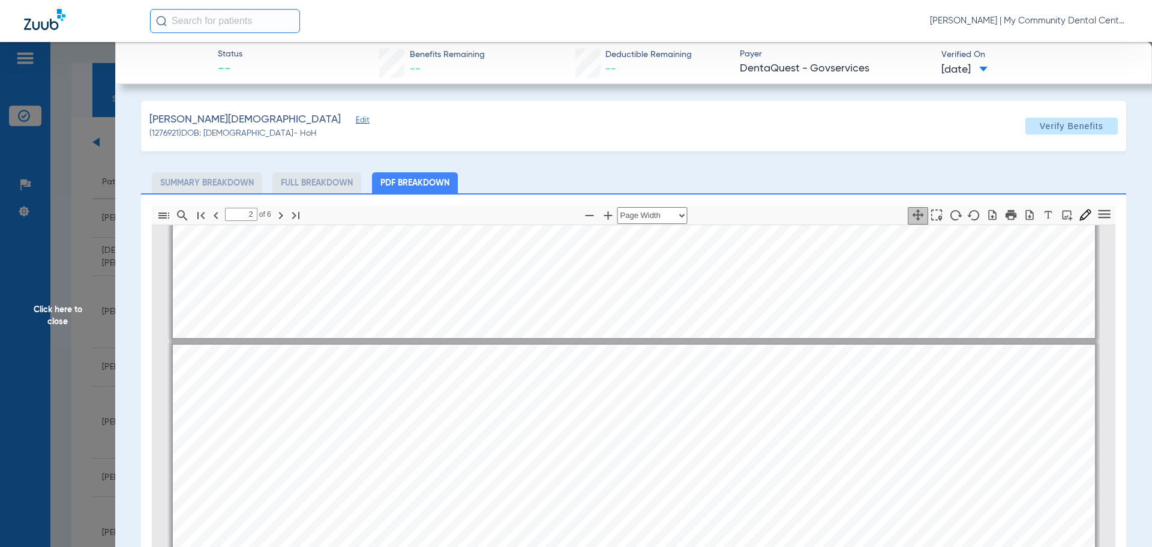
click at [32, 311] on span "Click here to close" at bounding box center [57, 315] width 115 height 547
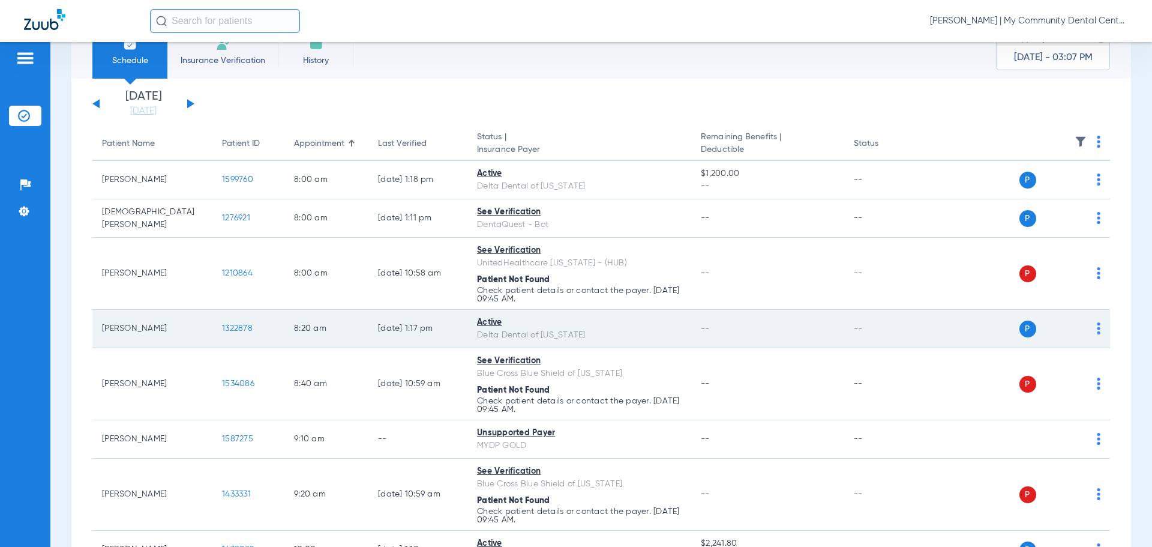
scroll to position [60, 0]
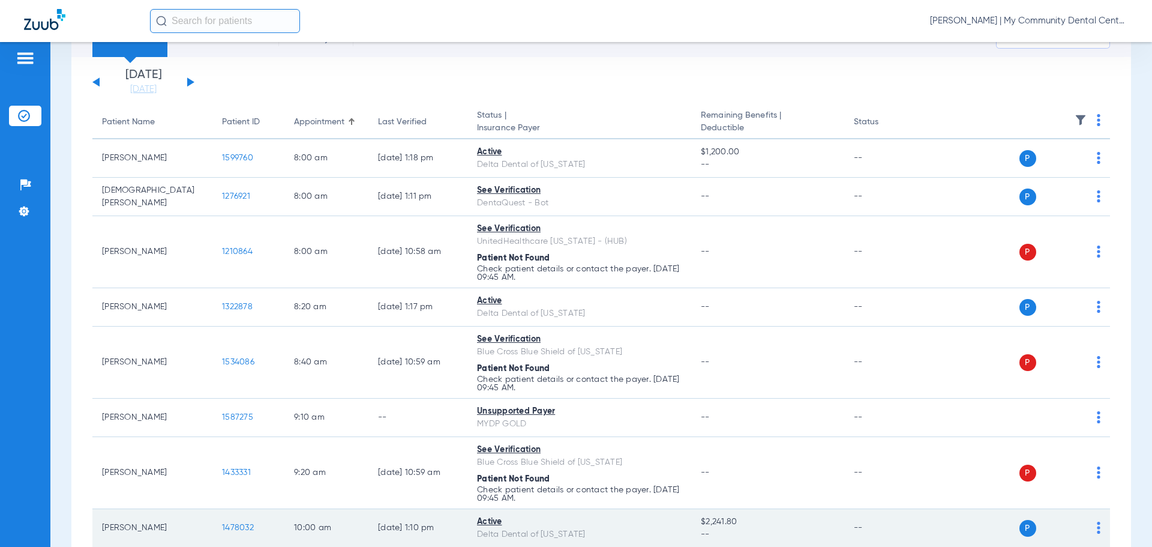
click at [244, 529] on span "1478032" at bounding box center [238, 527] width 32 height 8
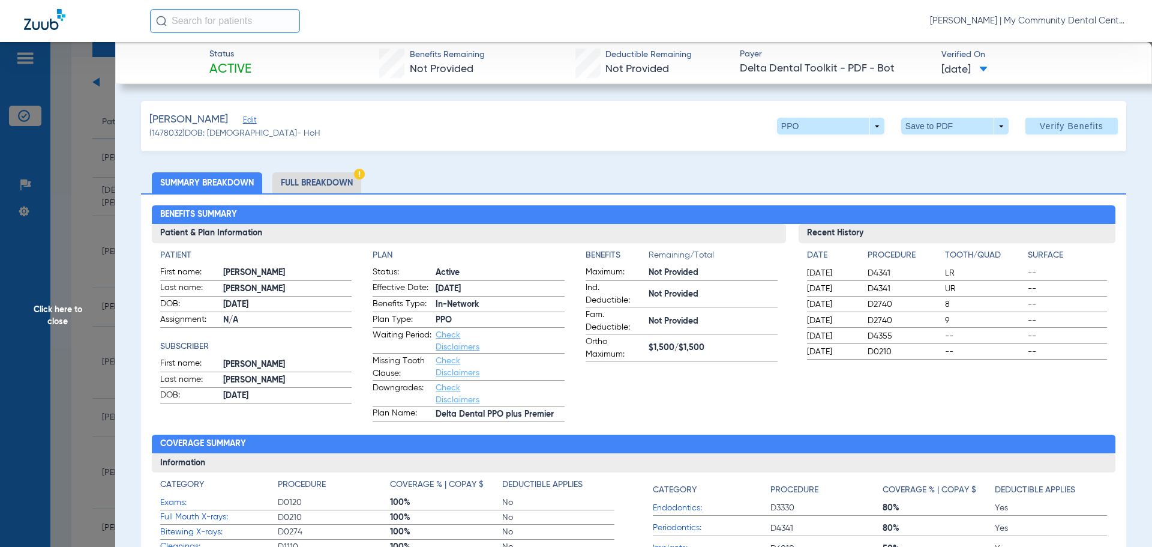
click at [20, 337] on span "Click here to close" at bounding box center [57, 315] width 115 height 547
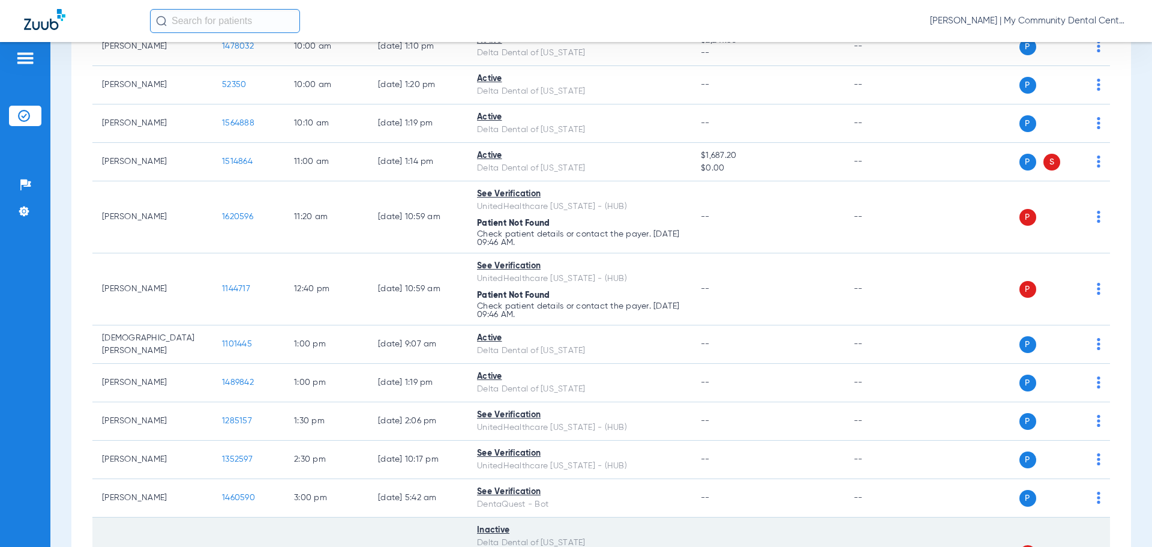
scroll to position [661, 0]
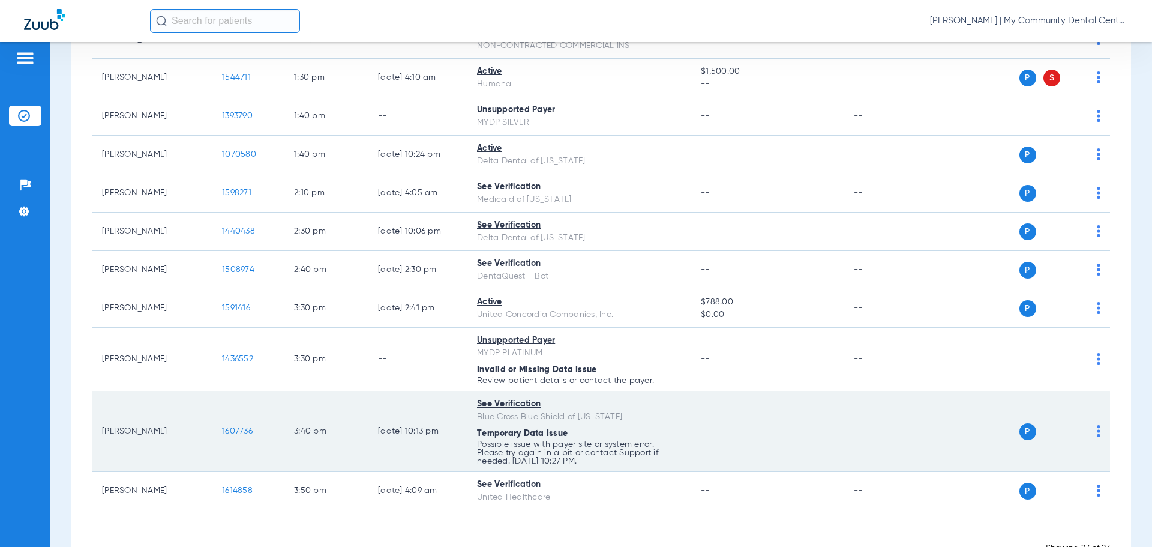
scroll to position [900, 0]
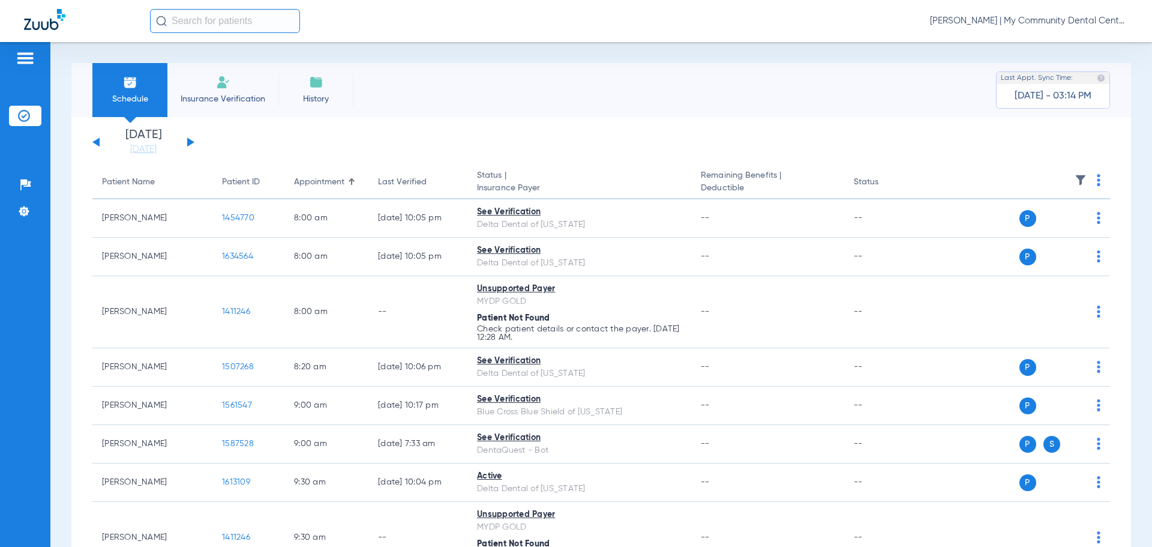
click at [1049, 18] on span "Carly Noble - Walker | My Community Dental Centers" at bounding box center [1029, 21] width 198 height 12
click at [1076, 49] on button "Account Selection" at bounding box center [1083, 43] width 86 height 24
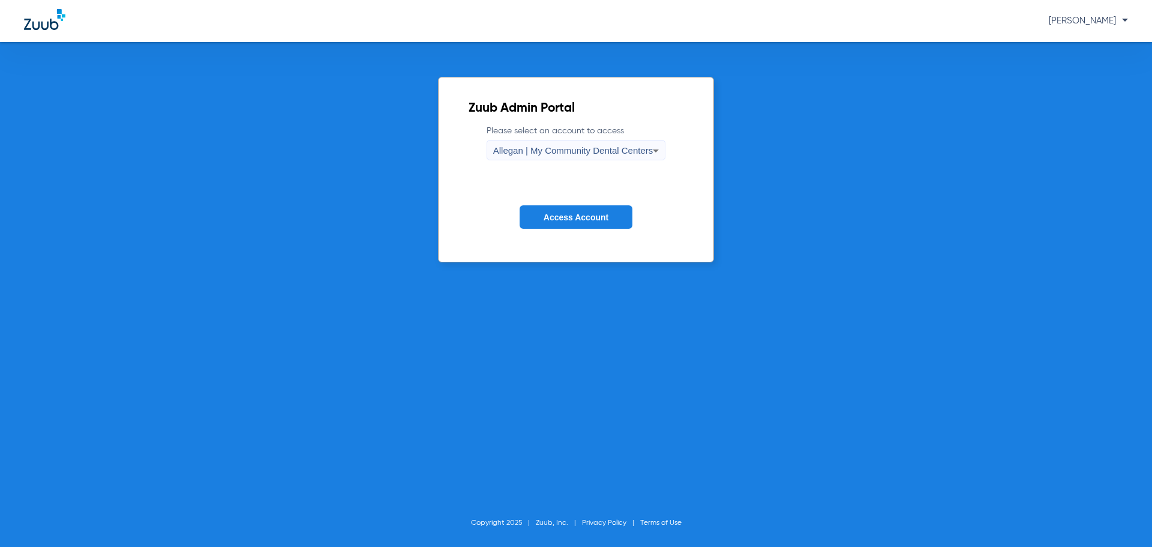
click at [546, 151] on span "Allegan | My Community Dental Centers" at bounding box center [573, 150] width 160 height 10
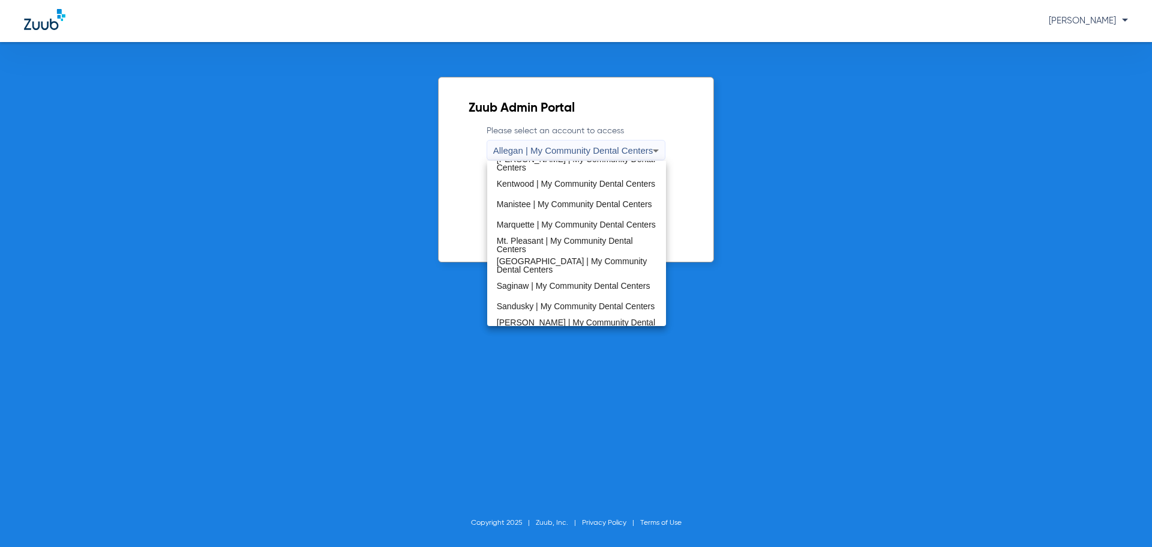
scroll to position [386, 0]
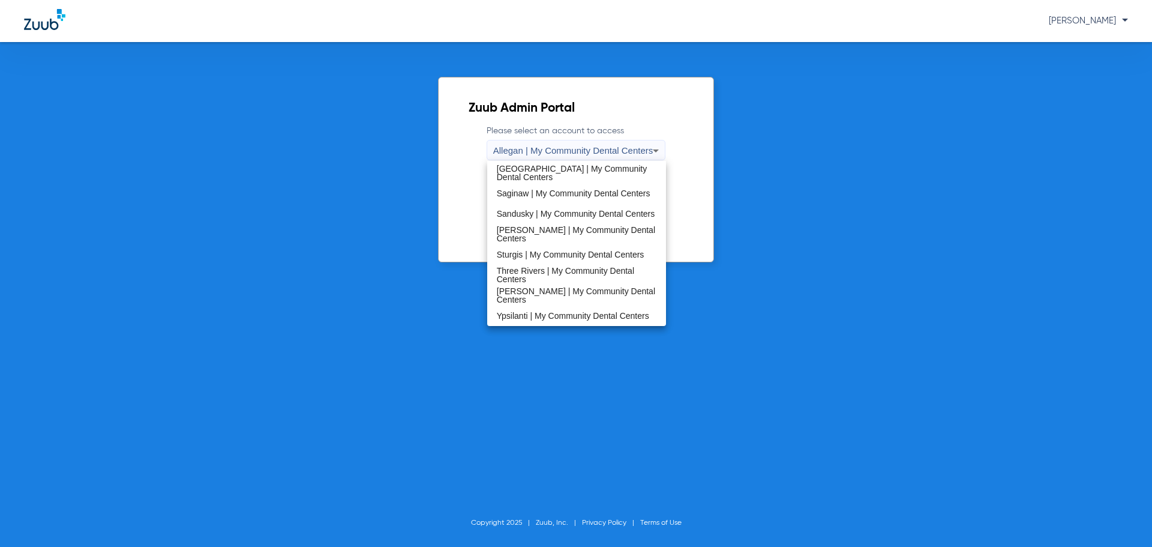
click at [521, 313] on span "Ypsilanti | My Community Dental Centers" at bounding box center [573, 315] width 152 height 8
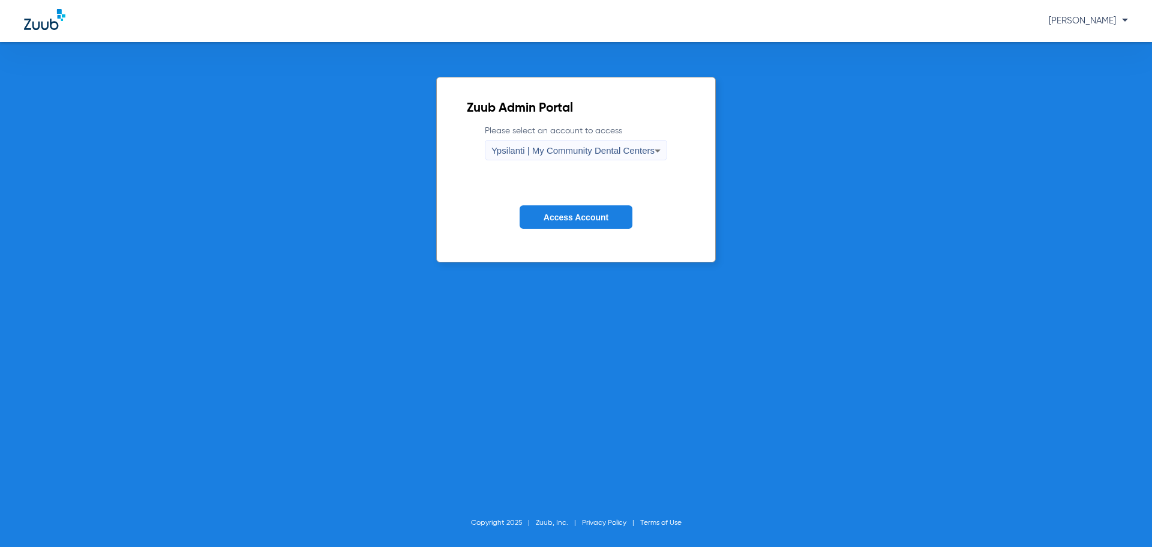
click at [553, 215] on span "Access Account" at bounding box center [576, 217] width 65 height 10
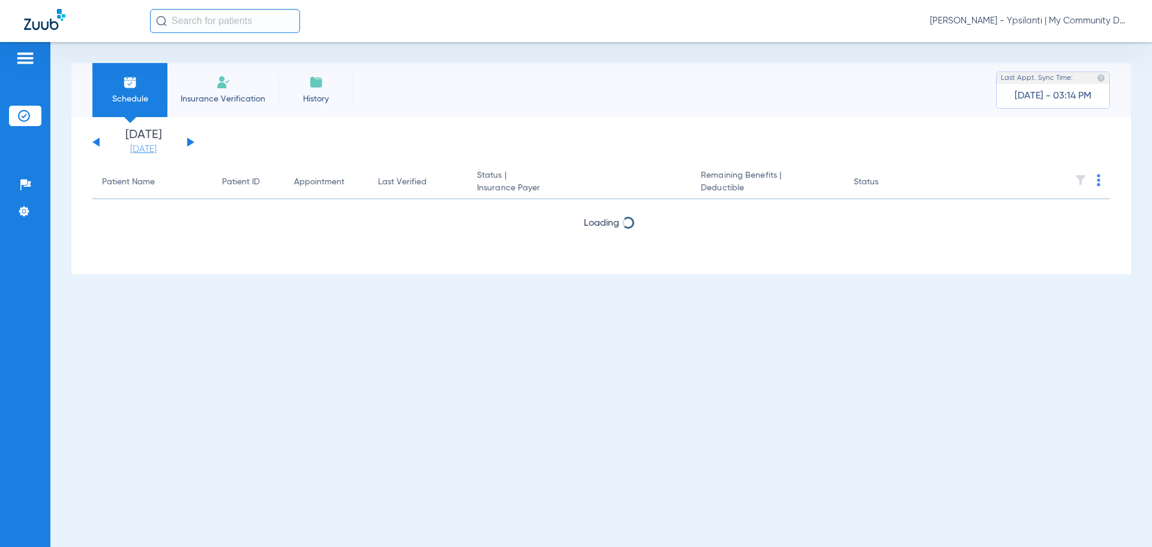
click at [124, 153] on link "[DATE]" at bounding box center [143, 149] width 72 height 12
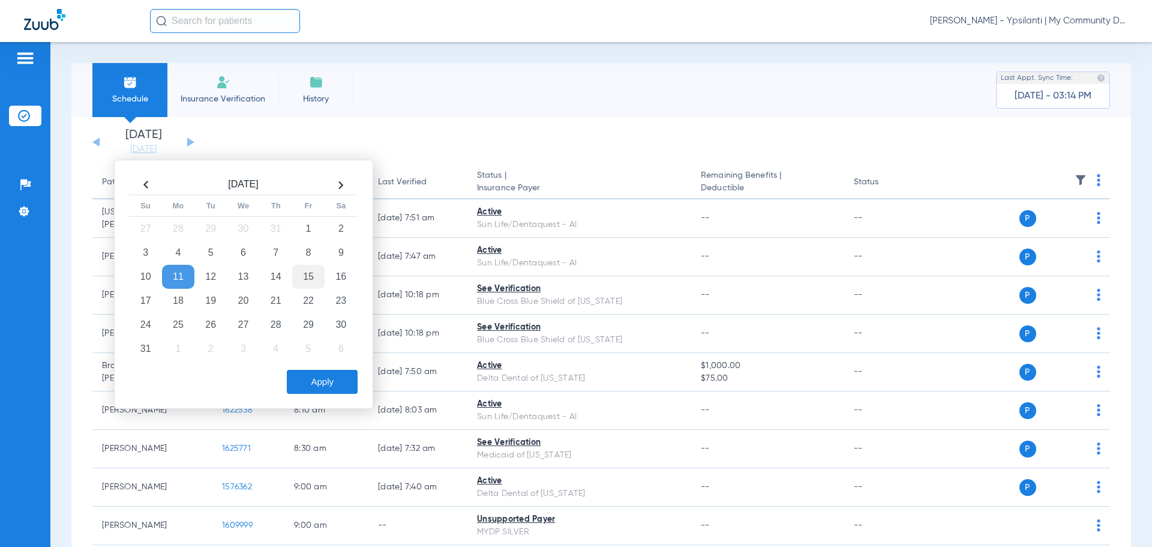
click at [299, 278] on td "15" at bounding box center [308, 277] width 32 height 24
click at [316, 386] on button "Apply" at bounding box center [322, 382] width 71 height 24
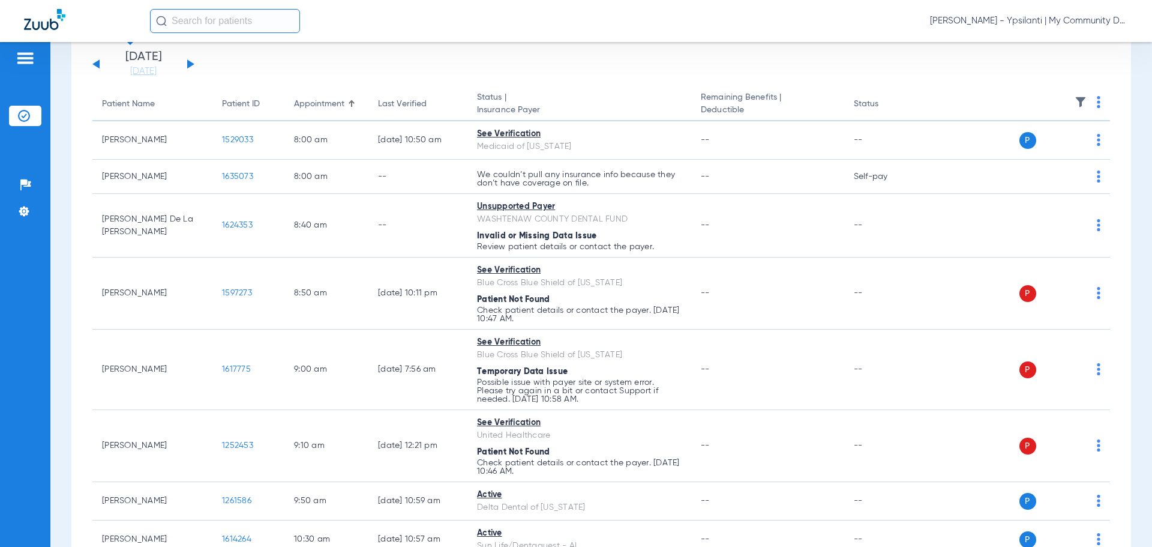
scroll to position [157, 0]
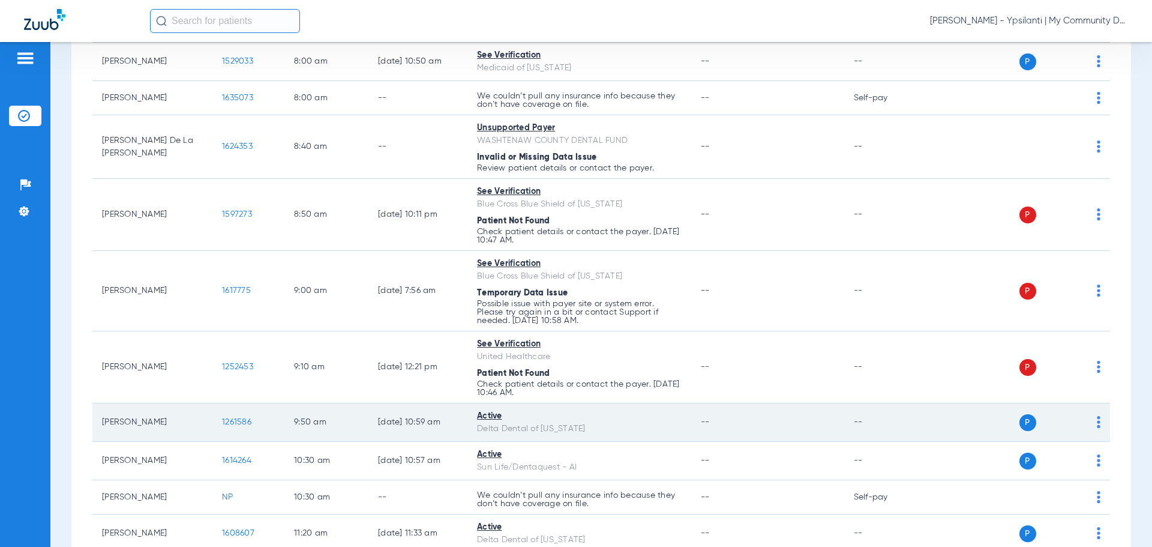
click at [236, 423] on span "1261586" at bounding box center [236, 422] width 29 height 8
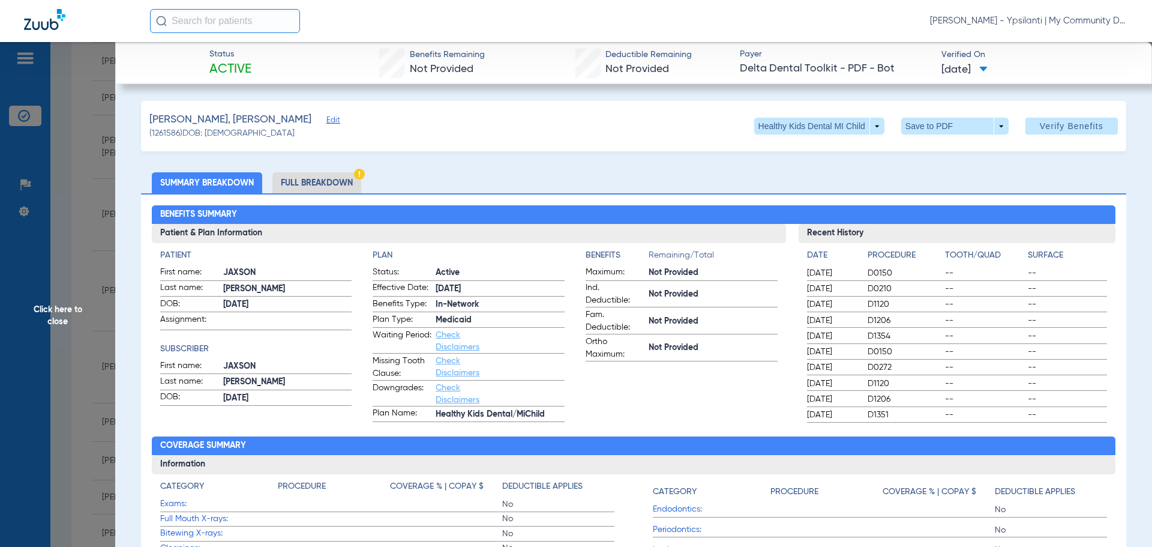
click at [48, 307] on span "Click here to close" at bounding box center [57, 315] width 115 height 547
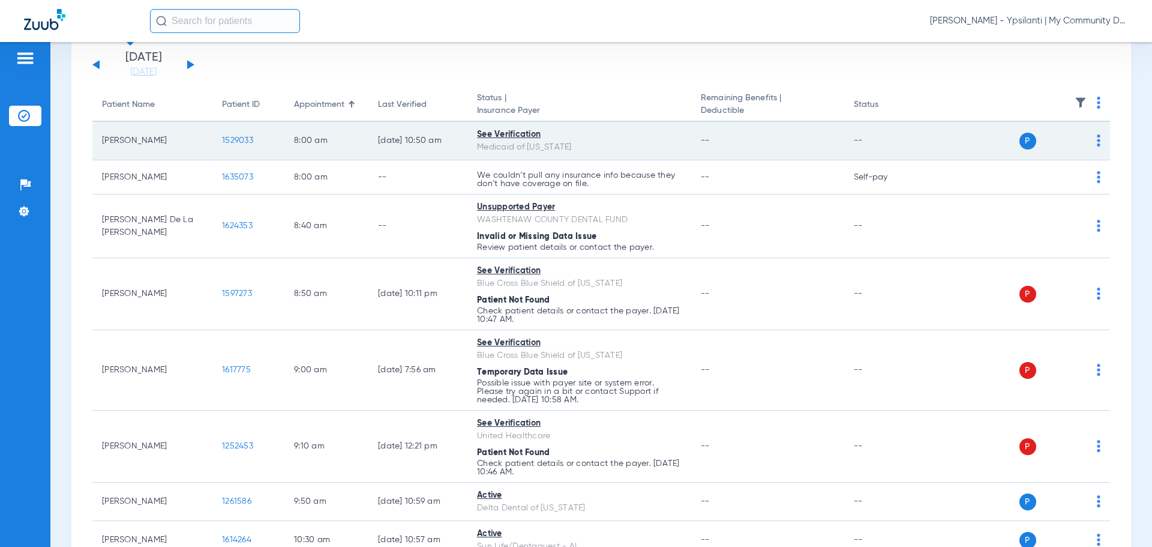
scroll to position [0, 0]
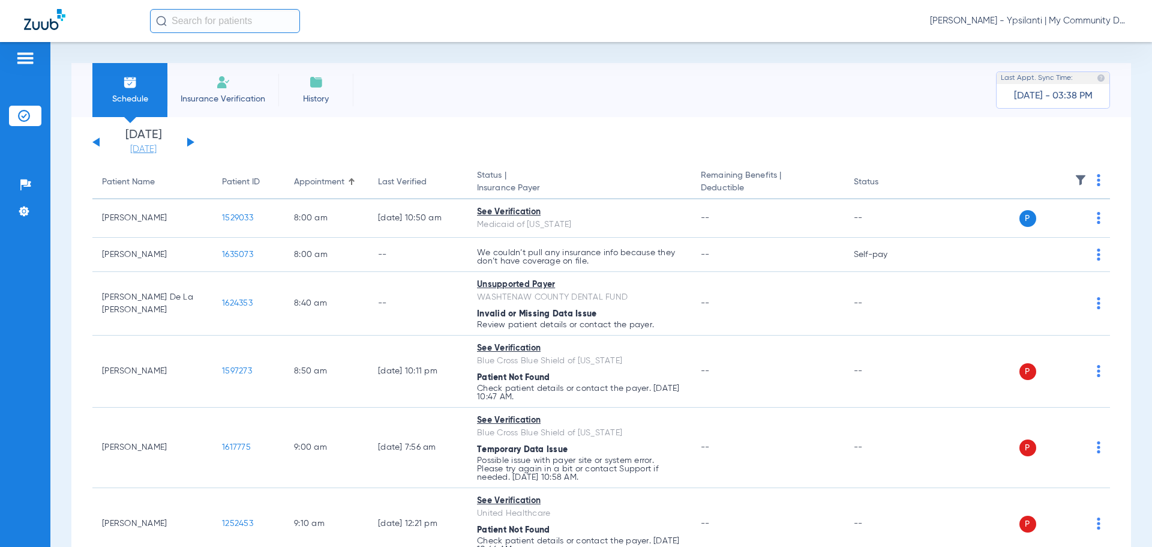
click at [135, 154] on link "[DATE]" at bounding box center [143, 149] width 72 height 12
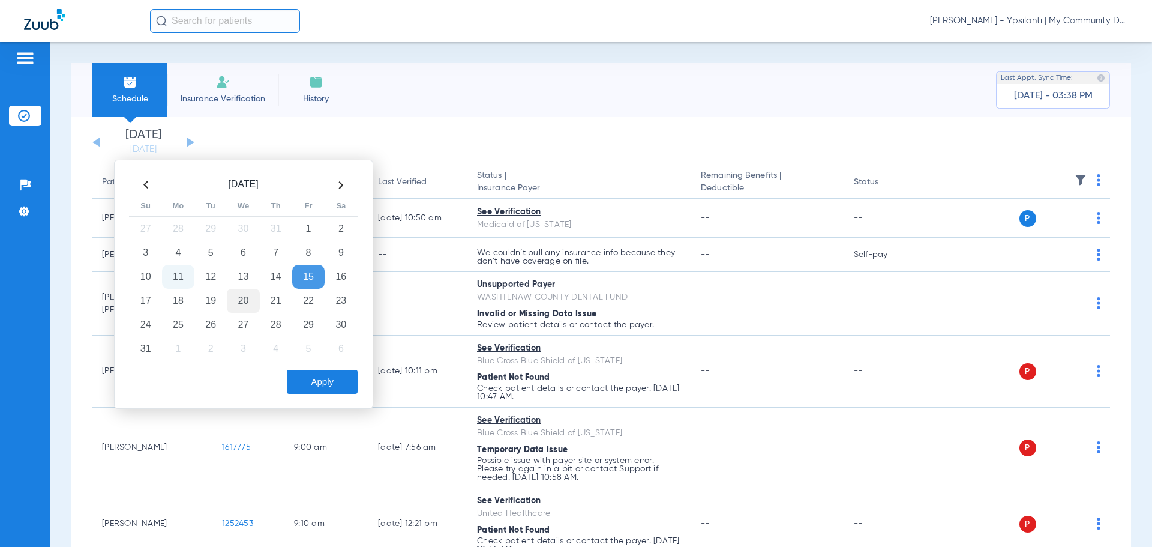
click at [243, 299] on td "20" at bounding box center [243, 301] width 32 height 24
drag, startPoint x: 308, startPoint y: 381, endPoint x: 815, endPoint y: 284, distance: 516.2
click at [310, 379] on button "Apply" at bounding box center [322, 382] width 71 height 24
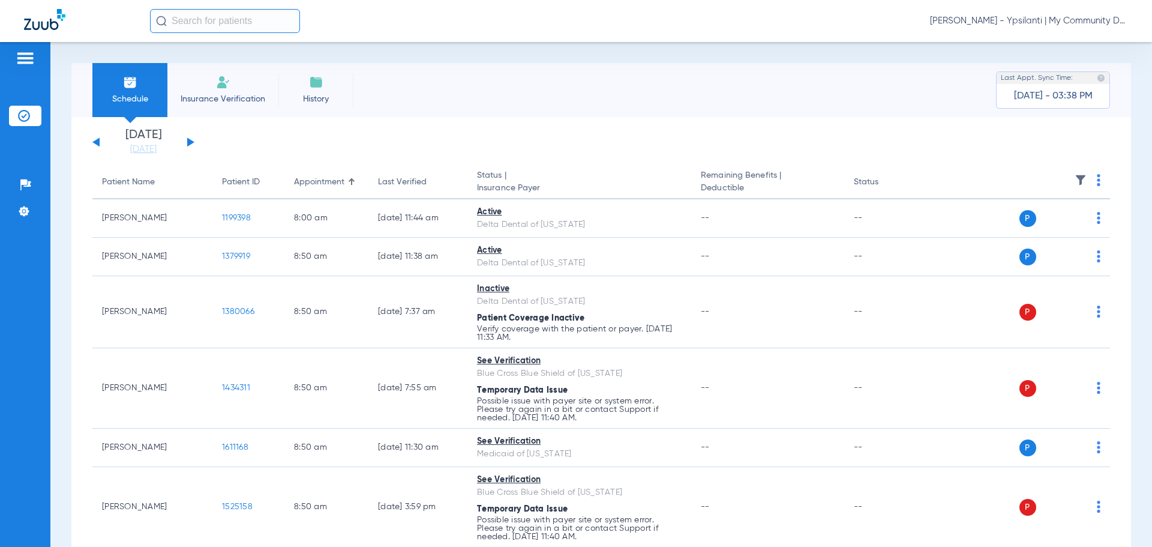
click at [1087, 182] on th at bounding box center [1017, 183] width 185 height 34
click at [1097, 181] on img at bounding box center [1099, 180] width 4 height 12
drag, startPoint x: 1064, startPoint y: 224, endPoint x: 1089, endPoint y: 172, distance: 58.0
click at [1064, 226] on span "Verify All" at bounding box center [1043, 227] width 75 height 8
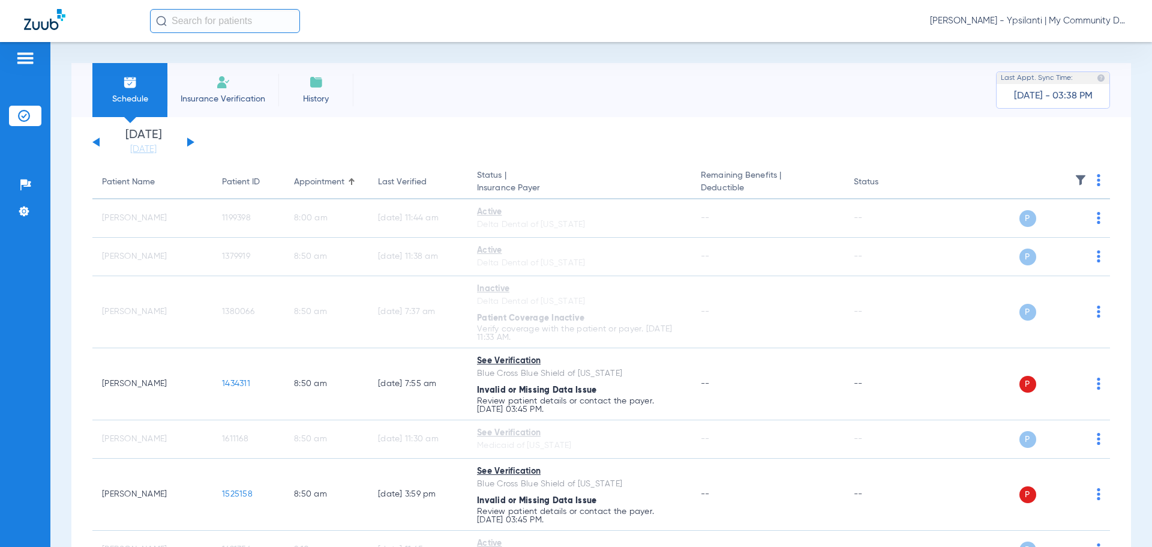
click at [23, 244] on div "Patients Insurance Verification Setup Help Center Settings" at bounding box center [25, 315] width 50 height 547
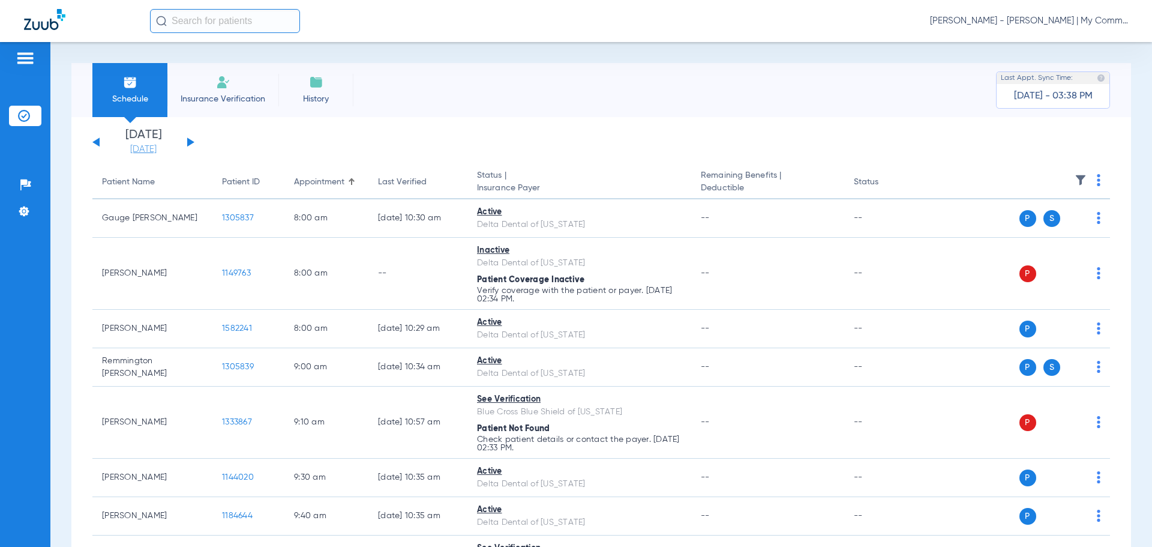
click at [131, 146] on link "[DATE]" at bounding box center [143, 149] width 72 height 12
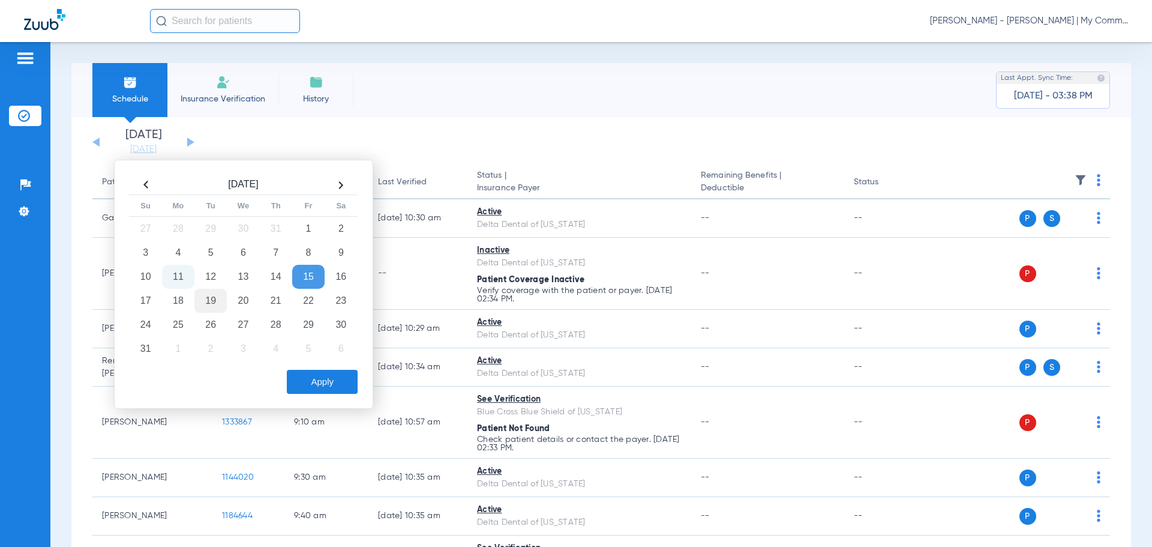
click at [214, 307] on td "19" at bounding box center [210, 301] width 32 height 24
click at [309, 383] on button "Apply" at bounding box center [322, 382] width 71 height 24
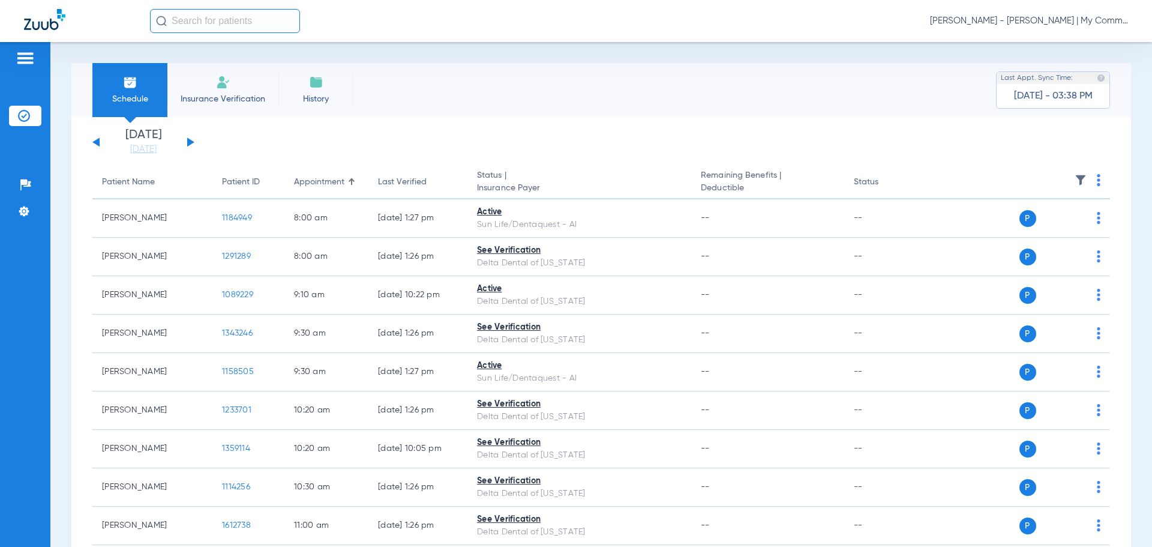
drag, startPoint x: 34, startPoint y: 283, endPoint x: 80, endPoint y: 229, distance: 71.1
click at [35, 281] on div "Patients Insurance Verification Setup Help Center Settings" at bounding box center [25, 315] width 50 height 547
click at [191, 144] on div "[DATE] [DATE] [DATE] [DATE] [DATE] [DATE] [DATE] [DATE] [DATE] [DATE] [DATE] [D…" at bounding box center [143, 142] width 102 height 26
click at [192, 142] on button at bounding box center [190, 141] width 7 height 9
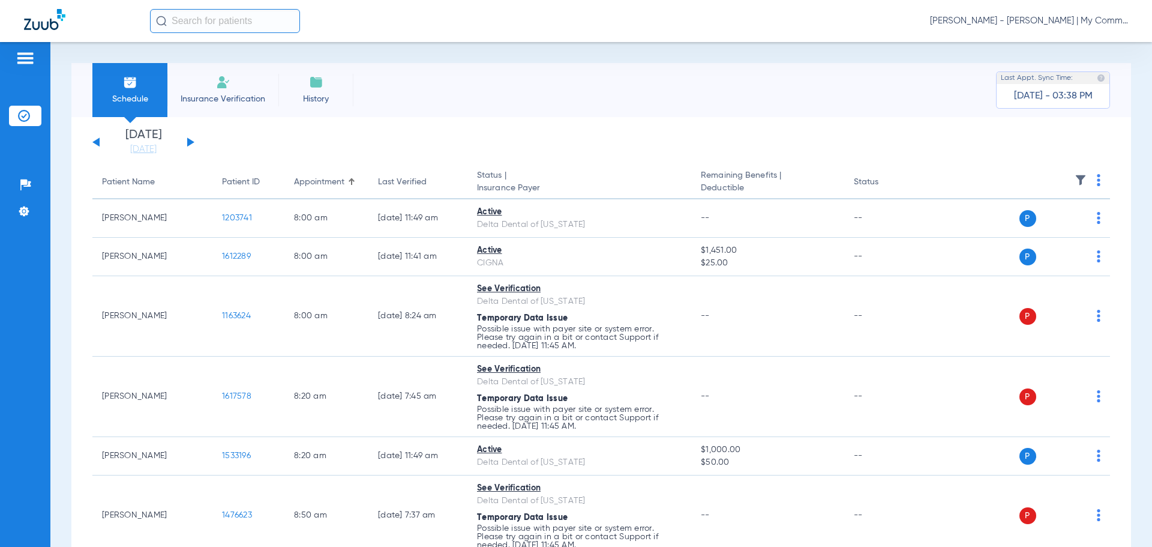
click at [1097, 176] on img at bounding box center [1099, 180] width 4 height 12
click at [1043, 232] on button "Verify All" at bounding box center [1043, 227] width 94 height 24
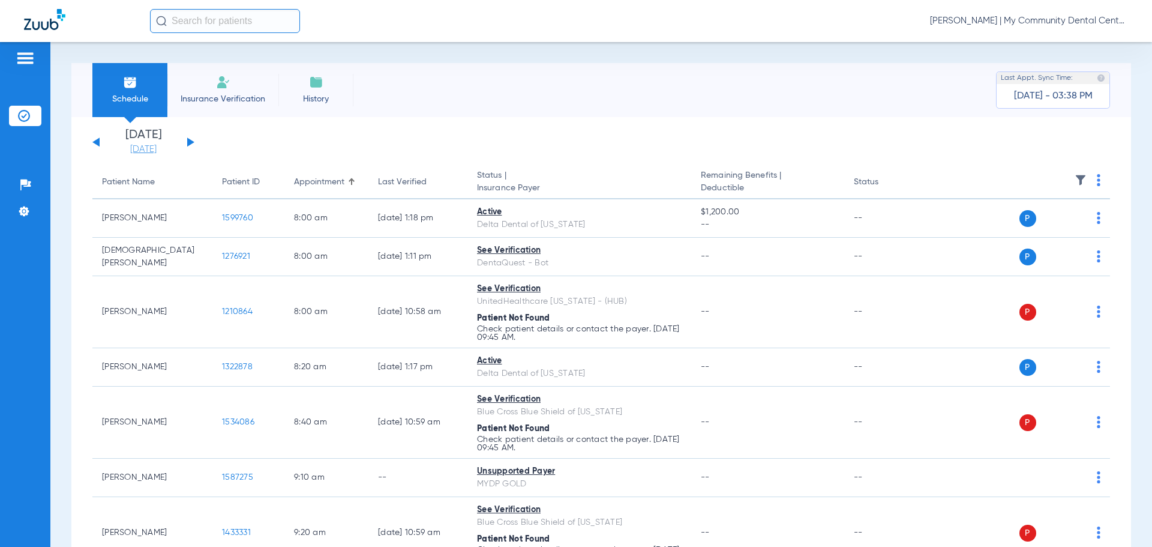
click at [159, 152] on link "[DATE]" at bounding box center [143, 149] width 72 height 12
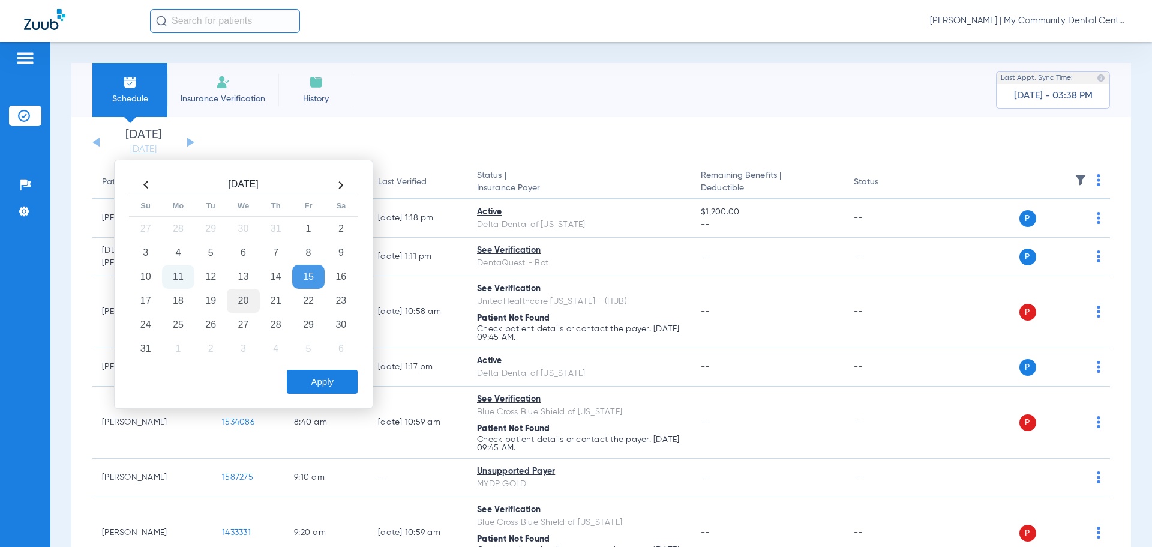
click at [235, 299] on td "20" at bounding box center [243, 301] width 32 height 24
click at [308, 382] on button "Apply" at bounding box center [322, 382] width 71 height 24
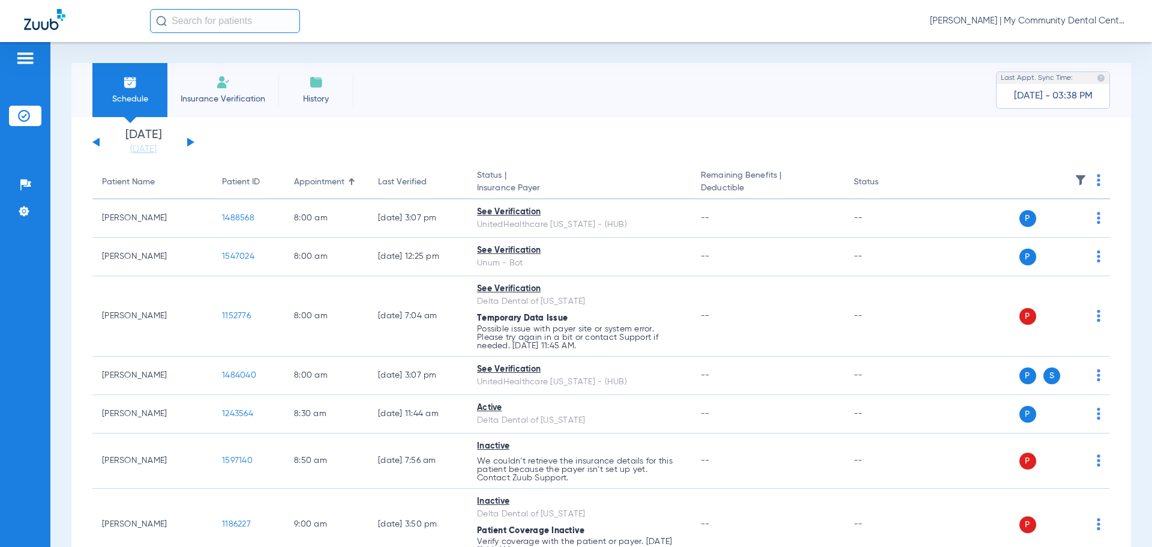
click at [1097, 182] on img at bounding box center [1099, 180] width 4 height 12
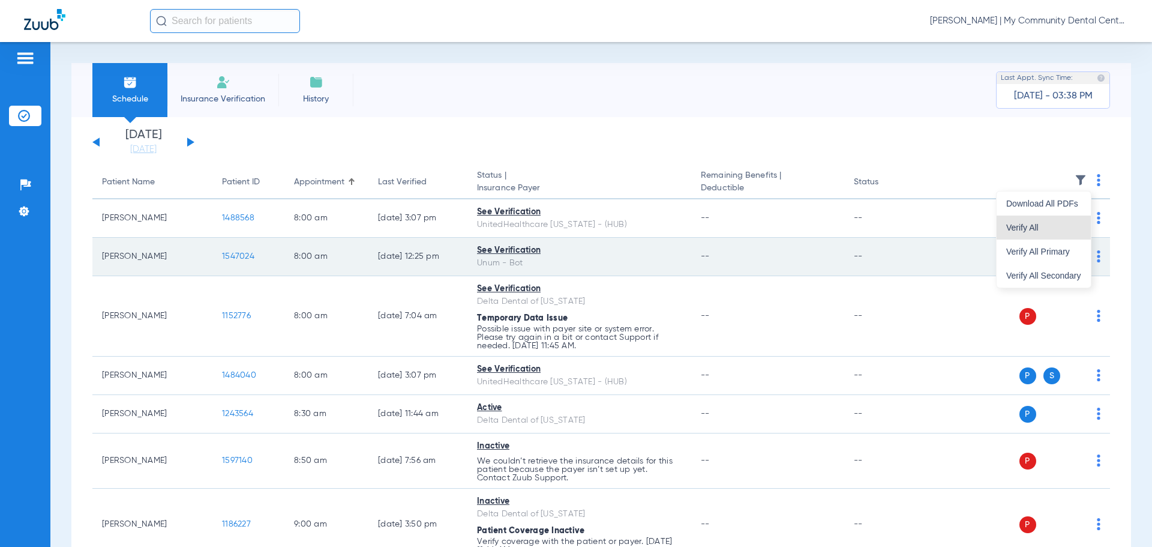
drag, startPoint x: 1049, startPoint y: 232, endPoint x: 939, endPoint y: 264, distance: 113.7
click at [1048, 233] on button "Verify All" at bounding box center [1043, 227] width 94 height 24
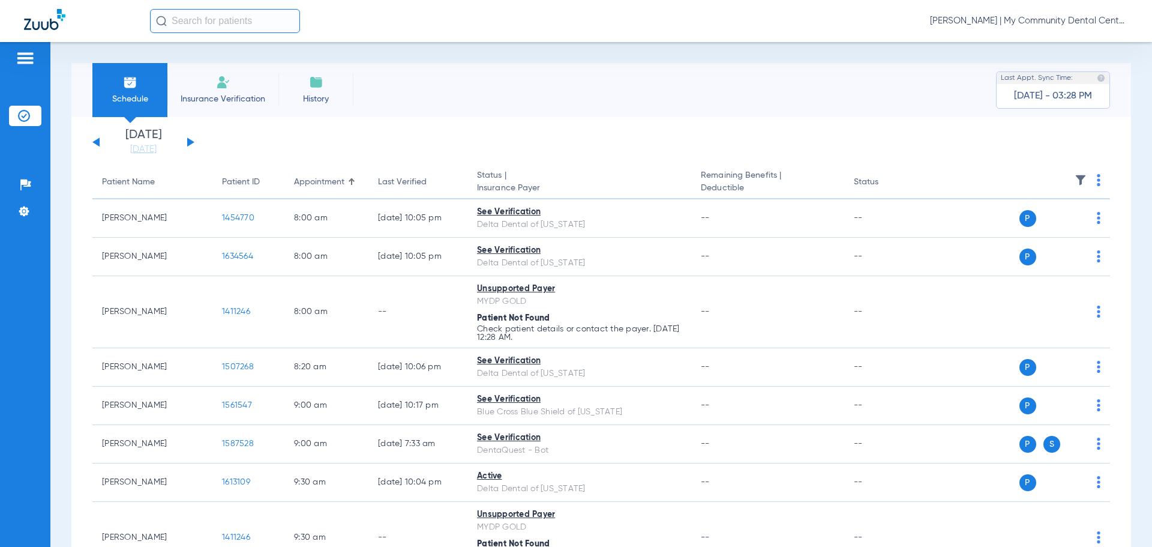
click at [157, 155] on link "[DATE]" at bounding box center [143, 149] width 72 height 12
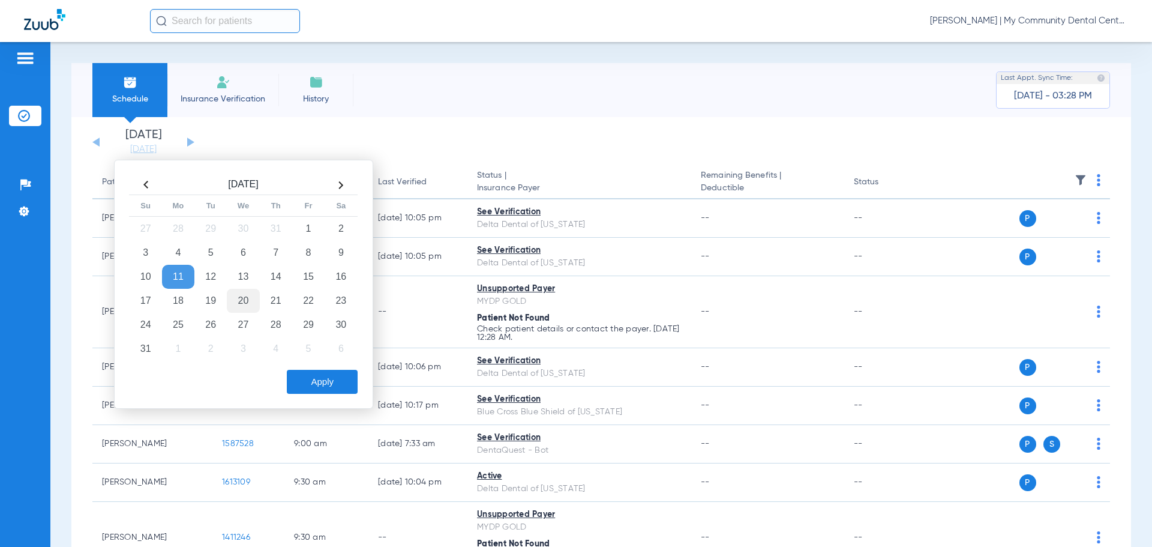
click at [240, 304] on td "20" at bounding box center [243, 301] width 32 height 24
drag, startPoint x: 303, startPoint y: 376, endPoint x: 530, endPoint y: 181, distance: 299.5
click at [303, 376] on button "Apply" at bounding box center [322, 382] width 71 height 24
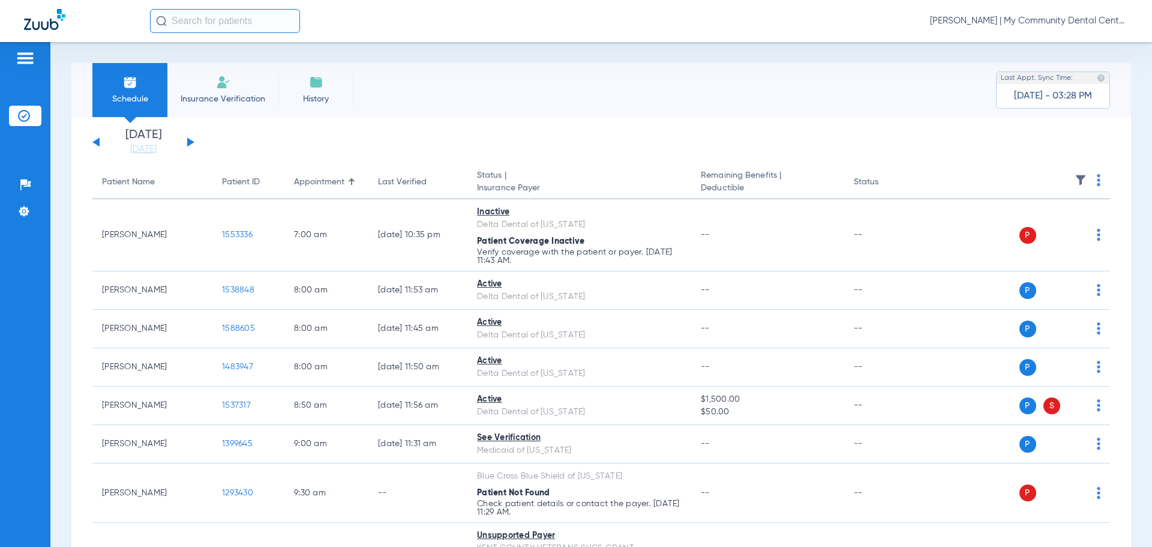
click at [1097, 182] on img at bounding box center [1099, 180] width 4 height 12
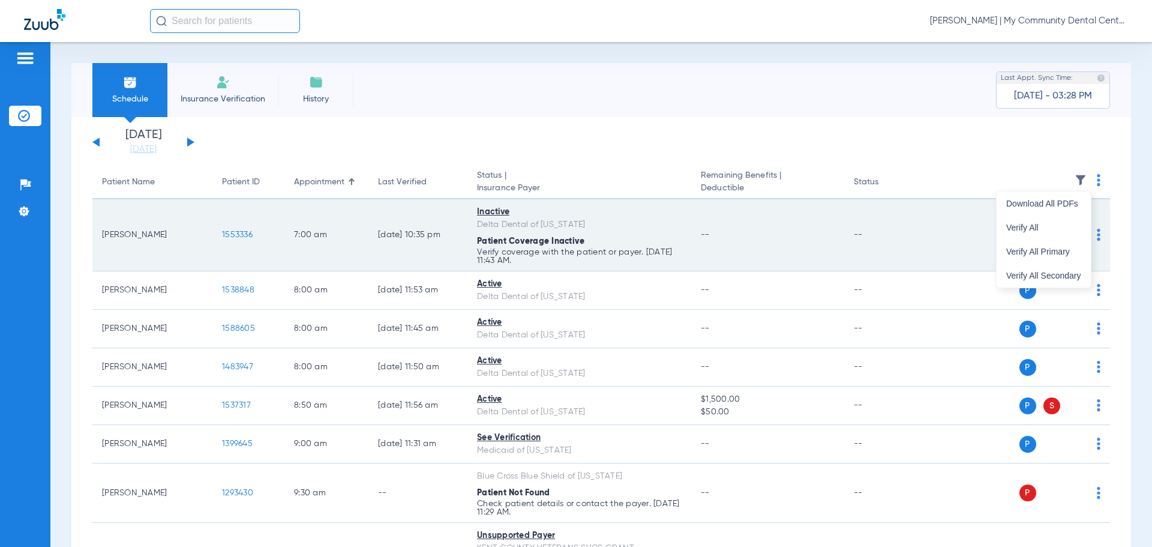
drag, startPoint x: 1071, startPoint y: 234, endPoint x: 1068, endPoint y: 227, distance: 7.8
click at [1072, 233] on button "Verify All" at bounding box center [1043, 227] width 94 height 24
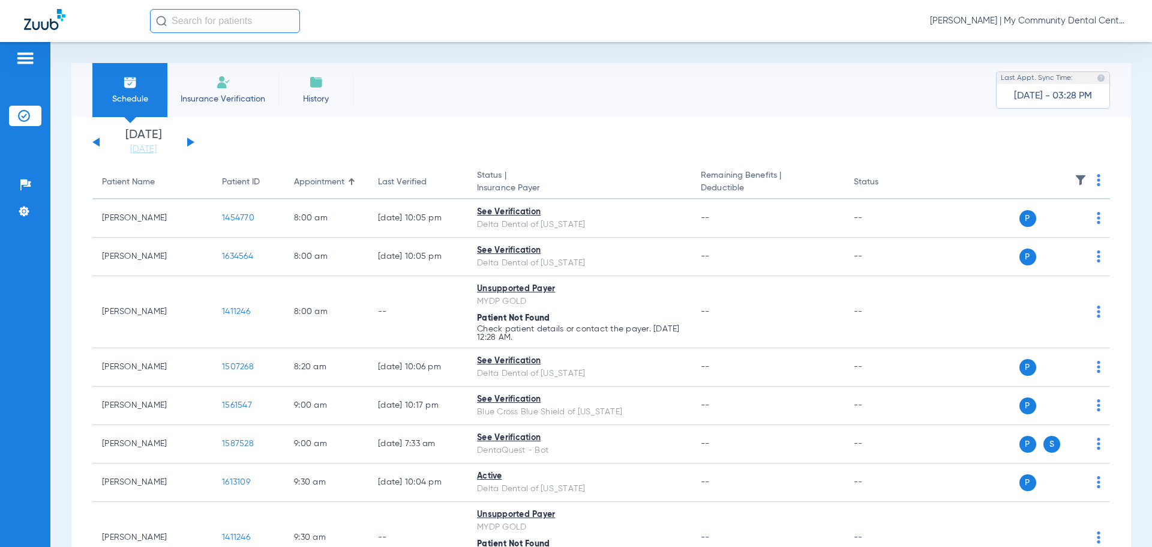
click at [1003, 28] on div "[PERSON_NAME] | My Community Dental Centers" at bounding box center [639, 21] width 978 height 24
click at [1001, 22] on span "[PERSON_NAME] | My Community Dental Centers" at bounding box center [1029, 21] width 198 height 12
click at [1061, 44] on span "Account Selection" at bounding box center [1082, 42] width 67 height 8
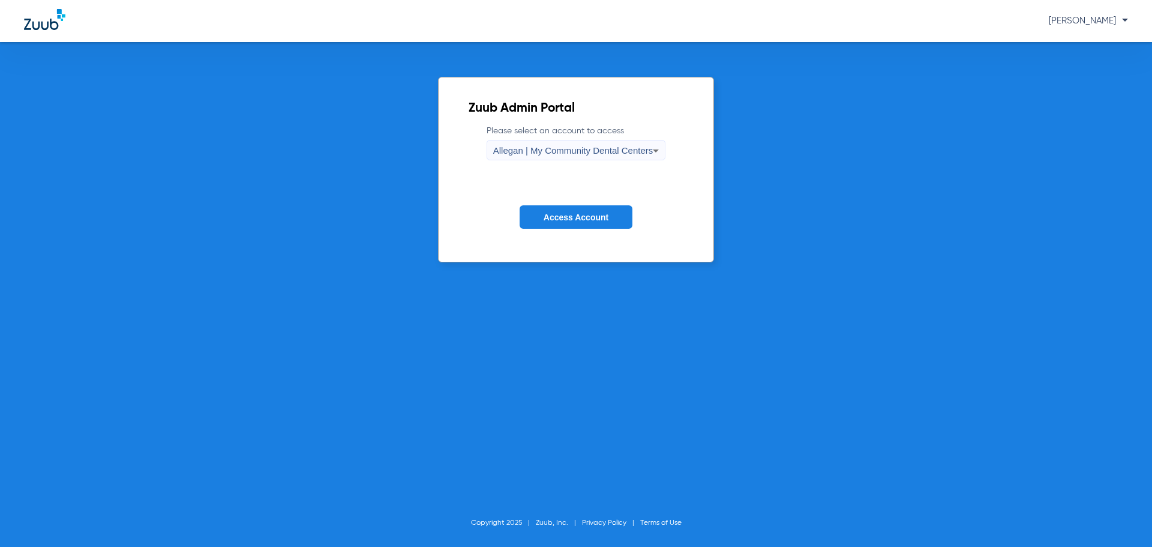
click at [603, 149] on span "Allegan | My Community Dental Centers" at bounding box center [573, 150] width 160 height 10
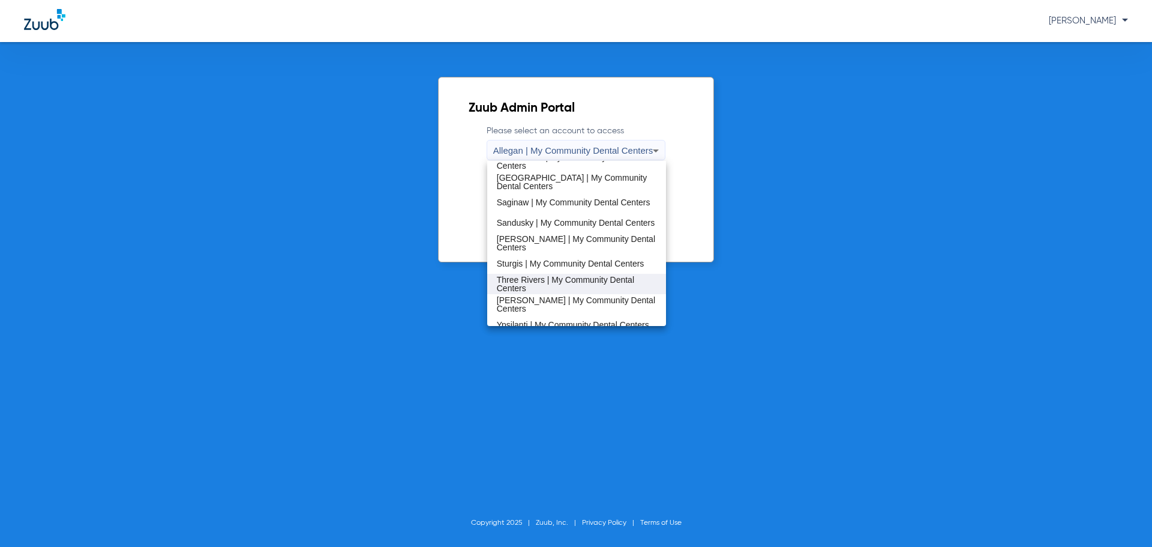
scroll to position [386, 0]
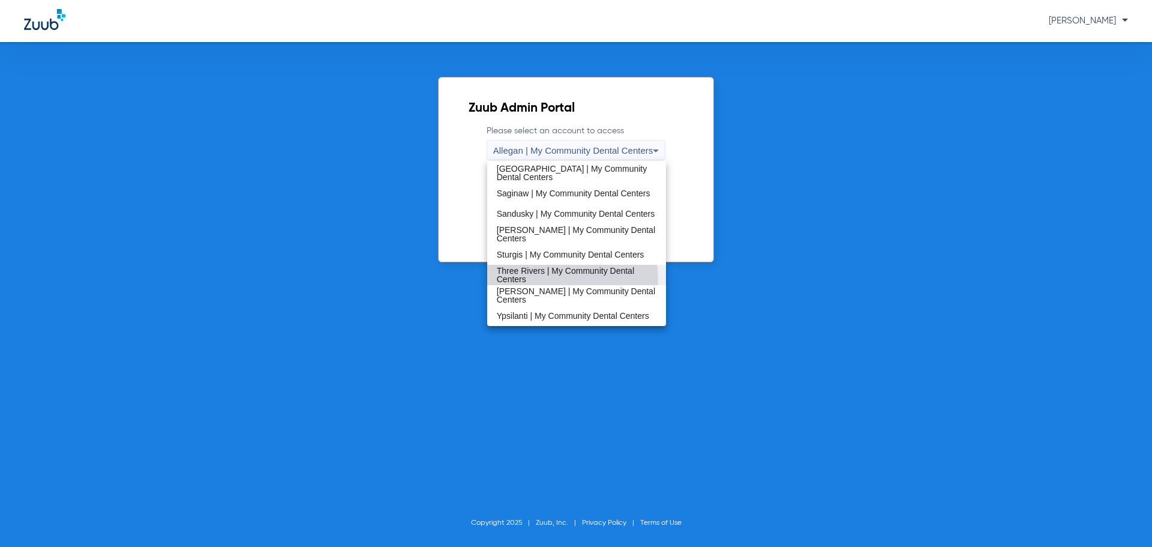
click at [561, 279] on span "Three Rivers | My Community Dental Centers" at bounding box center [577, 274] width 160 height 17
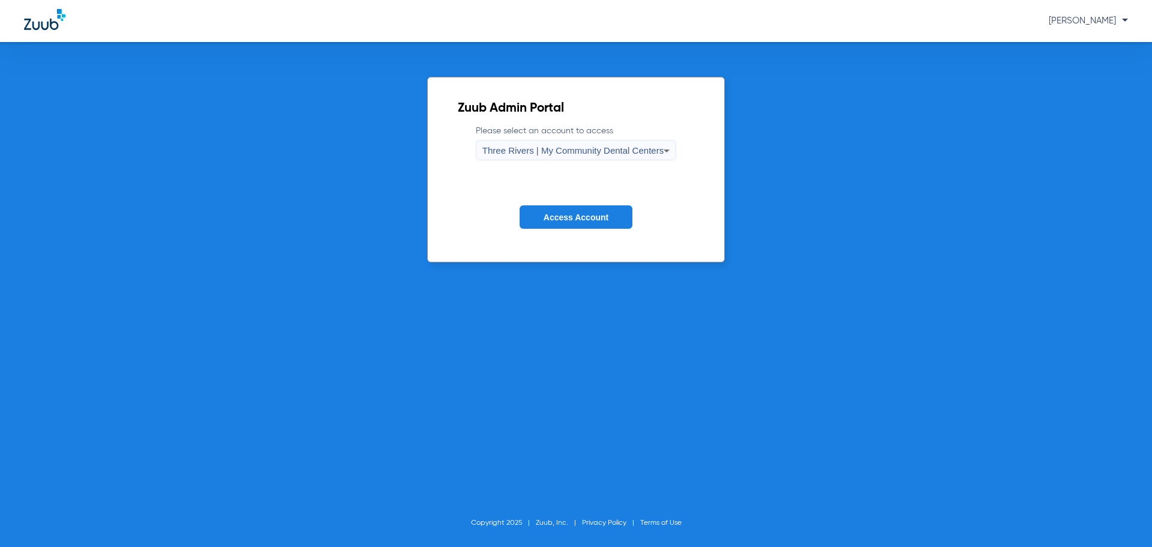
click at [559, 211] on button "Access Account" at bounding box center [576, 216] width 113 height 23
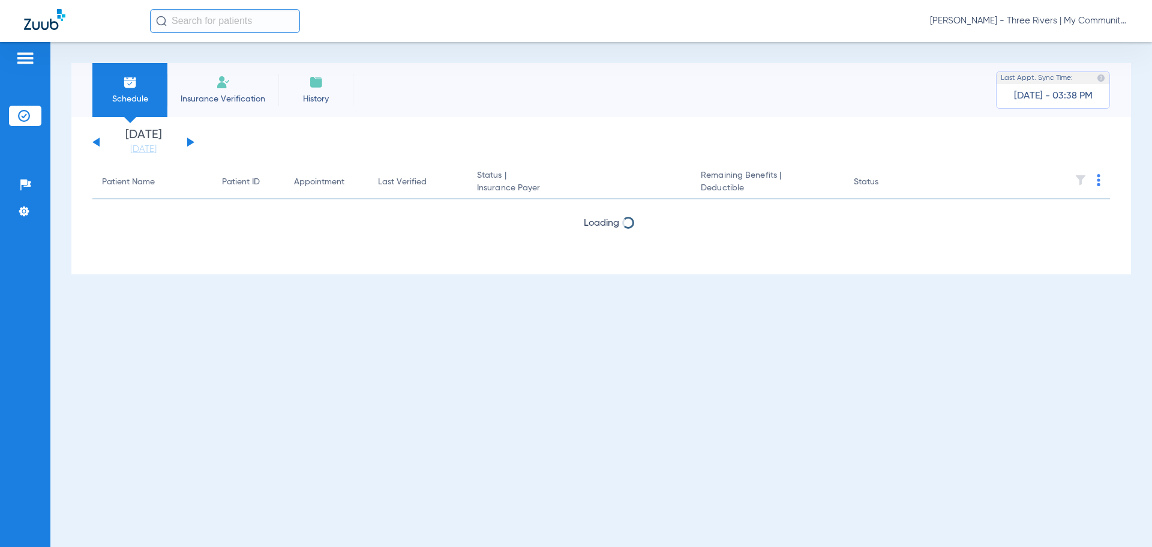
click at [146, 142] on li "[DATE] [DATE]" at bounding box center [143, 142] width 72 height 26
click at [143, 146] on link "[DATE]" at bounding box center [143, 149] width 72 height 12
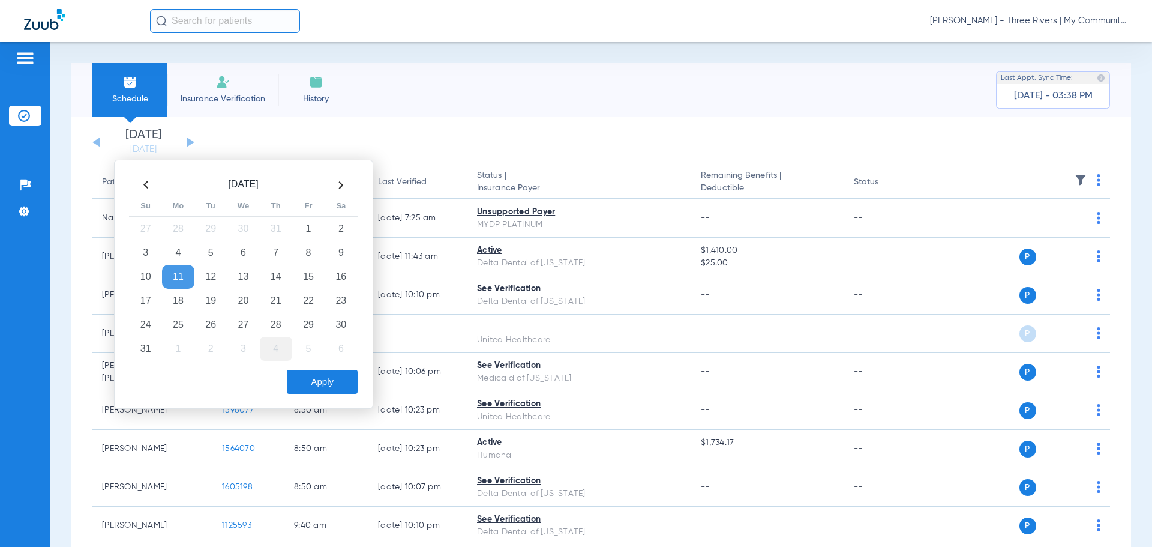
drag, startPoint x: 245, startPoint y: 295, endPoint x: 277, endPoint y: 337, distance: 52.7
click at [246, 296] on td "20" at bounding box center [243, 301] width 32 height 24
drag, startPoint x: 316, startPoint y: 383, endPoint x: 699, endPoint y: 277, distance: 397.4
click at [316, 383] on button "Apply" at bounding box center [322, 382] width 71 height 24
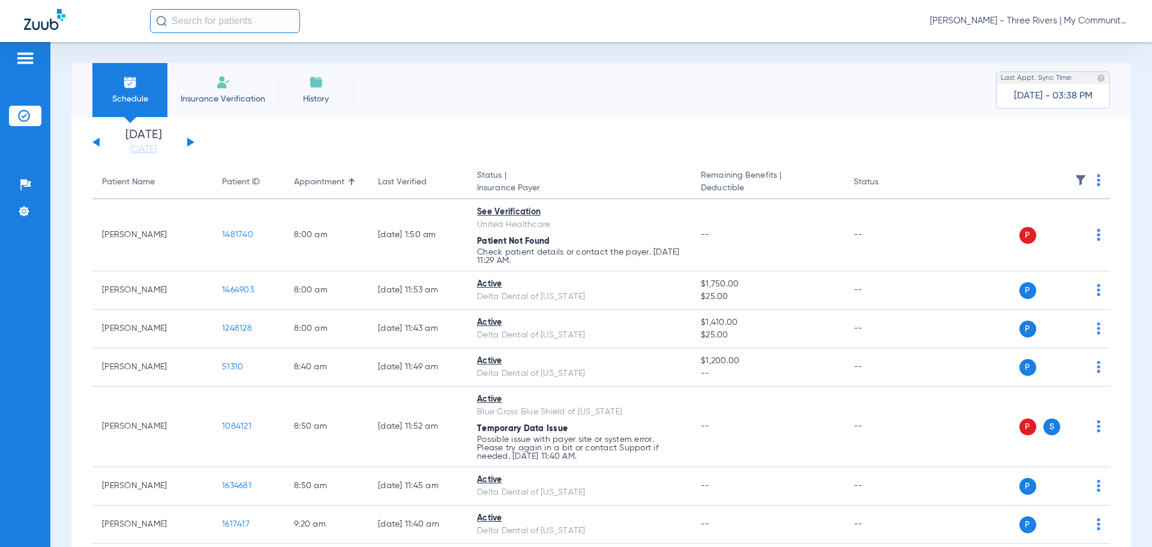
click at [1097, 184] on img at bounding box center [1099, 180] width 4 height 12
click at [1061, 219] on button "Verify All" at bounding box center [1043, 227] width 94 height 24
